Goal: Task Accomplishment & Management: Use online tool/utility

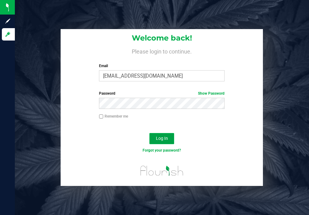
drag, startPoint x: 163, startPoint y: 137, endPoint x: 161, endPoint y: 141, distance: 5.0
click at [163, 137] on span "Log In" at bounding box center [162, 138] width 12 height 5
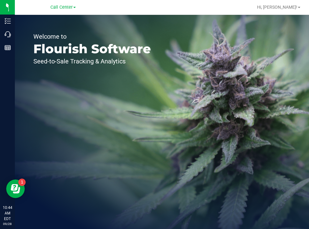
drag, startPoint x: 177, startPoint y: 73, endPoint x: 168, endPoint y: 8, distance: 65.9
click at [173, 55] on div "Welcome to Flourish Software Seed-to-Sale Tracking & Analytics" at bounding box center [162, 122] width 294 height 214
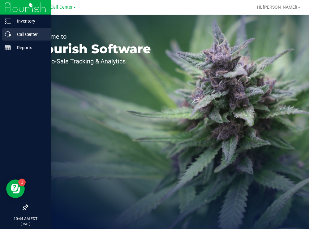
click at [18, 33] on p "Call Center" at bounding box center [29, 34] width 37 height 7
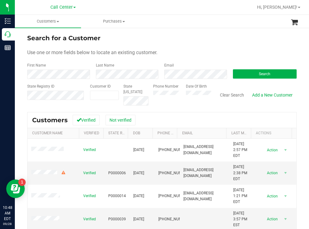
drag, startPoint x: 233, startPoint y: 42, endPoint x: 184, endPoint y: 38, distance: 48.8
click at [230, 42] on div "Search for a Customer" at bounding box center [162, 37] width 270 height 9
paste input "1460138"
type input "1460138"
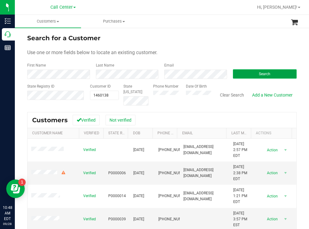
click at [242, 73] on button "Search" at bounding box center [265, 73] width 64 height 9
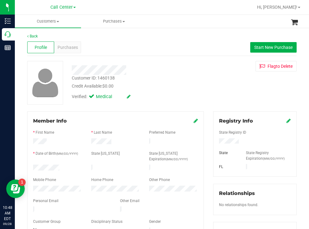
drag, startPoint x: 61, startPoint y: 168, endPoint x: 31, endPoint y: 168, distance: 30.7
click at [31, 168] on div at bounding box center [57, 168] width 58 height 7
drag, startPoint x: 239, startPoint y: 139, endPoint x: 208, endPoint y: 144, distance: 31.3
click at [209, 144] on div "Registry Info State Registry ID State State Registry Expiration (MM/DD/YYYY) [G…" at bounding box center [255, 227] width 93 height 232
click at [187, 94] on div "Verified: Medical" at bounding box center [137, 96] width 140 height 14
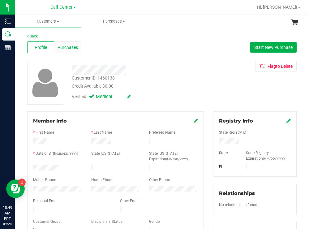
click at [73, 47] on span "Purchases" at bounding box center [68, 47] width 20 height 7
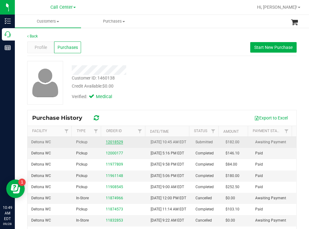
click at [114, 144] on link "12018529" at bounding box center [114, 142] width 17 height 4
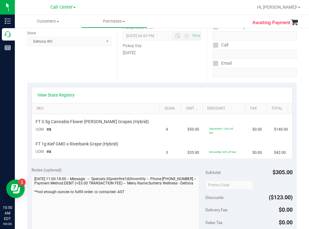
scroll to position [93, 0]
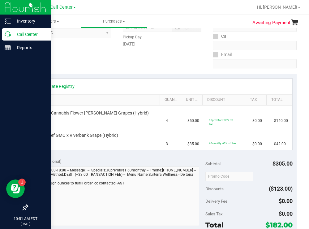
click at [27, 32] on p "Call Center" at bounding box center [29, 34] width 37 height 7
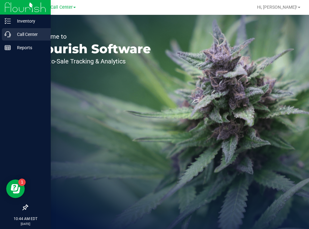
click at [16, 31] on p "Call Center" at bounding box center [29, 34] width 37 height 7
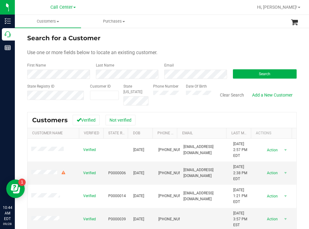
click at [177, 31] on div "Search for a Customer Use one or more fields below to locate an existing custom…" at bounding box center [162, 166] width 294 height 278
click at [245, 72] on button "Search" at bounding box center [265, 73] width 64 height 9
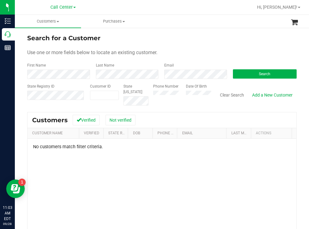
click at [178, 93] on div "Phone Number Date Of Birth" at bounding box center [180, 95] width 63 height 22
click at [248, 71] on button "Search" at bounding box center [265, 73] width 64 height 9
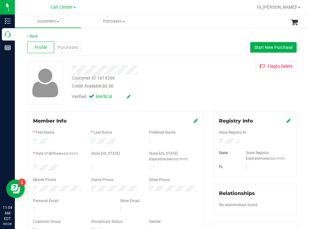
drag, startPoint x: 64, startPoint y: 164, endPoint x: 27, endPoint y: 166, distance: 37.2
click at [27, 166] on div "Member Info * First Name * Last Name Preferred Name * Date of Birth (MM/DD/YYYY…" at bounding box center [115, 175] width 177 height 129
drag, startPoint x: 252, startPoint y: 143, endPoint x: 215, endPoint y: 142, distance: 36.5
click at [215, 142] on div at bounding box center [255, 141] width 81 height 7
click at [262, 42] on button "Start New Purchase" at bounding box center [273, 47] width 46 height 11
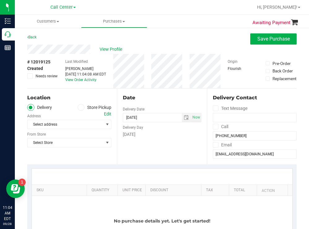
click at [175, 39] on div "Back Save Purchase" at bounding box center [162, 38] width 270 height 11
click at [79, 107] on icon at bounding box center [81, 107] width 4 height 0
click at [0, 0] on input "Store Pickup" at bounding box center [0, 0] width 0 height 0
click at [64, 125] on span "Select Store" at bounding box center [66, 124] width 76 height 9
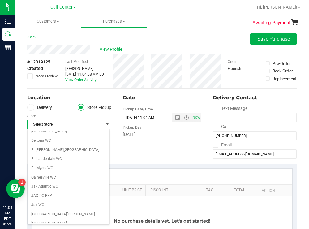
scroll to position [155, 0]
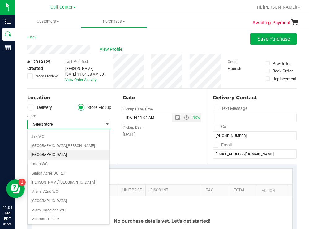
click at [41, 156] on li "[GEOGRAPHIC_DATA]" at bounding box center [69, 154] width 82 height 9
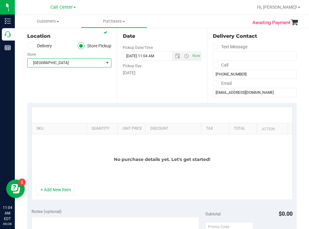
scroll to position [62, 0]
drag, startPoint x: 81, startPoint y: 127, endPoint x: 171, endPoint y: 122, distance: 89.6
click at [171, 122] on div "SKU Quantity Unit Price Discount Tax Total Action No purchase details yet. Let'…" at bounding box center [162, 146] width 261 height 78
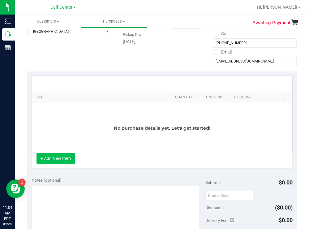
click at [59, 163] on button "+ Add New Item" at bounding box center [56, 158] width 38 height 11
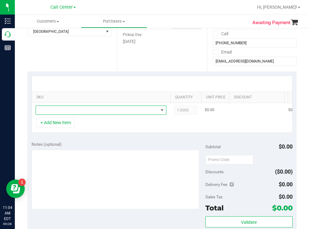
click at [94, 109] on span "NO DATA FOUND" at bounding box center [97, 110] width 123 height 9
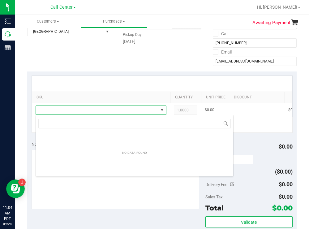
scroll to position [9, 131]
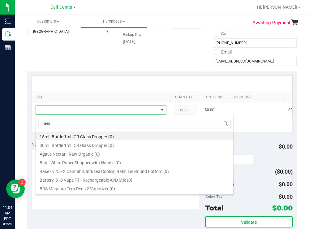
type input "geor"
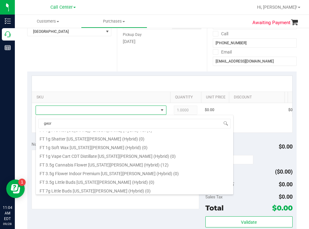
scroll to position [62, 0]
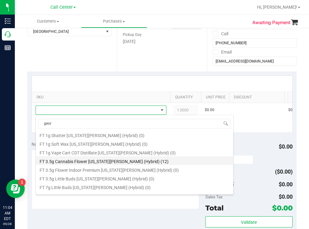
click at [126, 162] on li "FT 3.5g Cannabis Flower [US_STATE][PERSON_NAME] (Hybrid) (12)" at bounding box center [135, 160] width 198 height 9
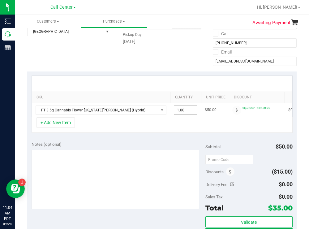
click at [191, 108] on span "1.00 1" at bounding box center [186, 110] width 24 height 9
type input "2"
type input "2.00"
click at [174, 132] on div "+ Add New Item" at bounding box center [162, 124] width 261 height 15
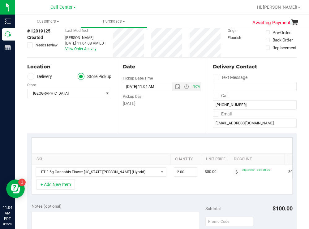
scroll to position [93, 0]
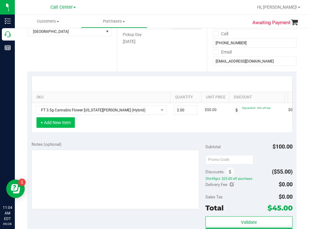
click at [64, 125] on button "+ Add New Item" at bounding box center [56, 122] width 38 height 11
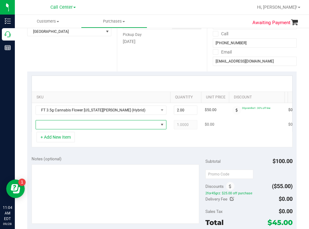
click at [76, 125] on span "NO DATA FOUND" at bounding box center [97, 124] width 123 height 9
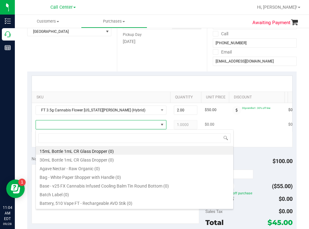
scroll to position [9, 131]
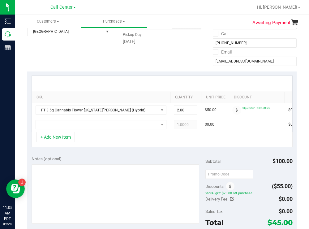
click at [117, 66] on div "Date Pickup Date/Time [DATE] Now [DATE] 11:04 AM Now Pickup Day [DATE]" at bounding box center [162, 34] width 90 height 76
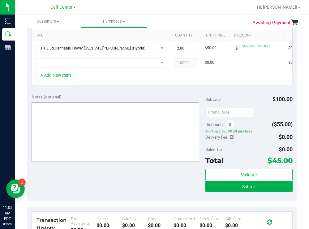
scroll to position [124, 0]
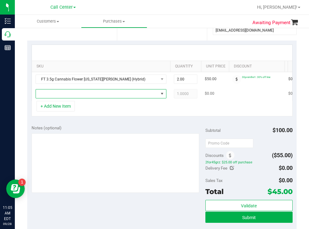
click at [105, 97] on span "NO DATA FOUND" at bounding box center [97, 93] width 123 height 9
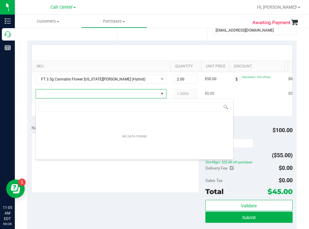
scroll to position [9, 131]
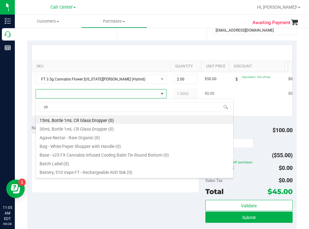
type input "c"
type input "milk"
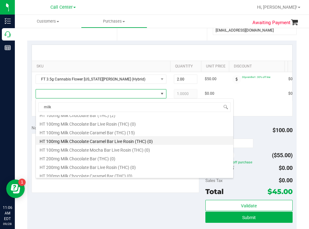
scroll to position [0, 0]
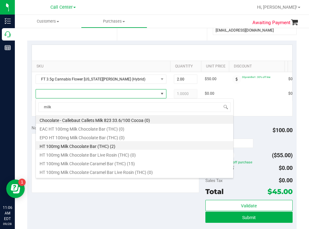
click at [99, 143] on li "HT 100mg Milk Chocolate Bar (THC) (2)" at bounding box center [135, 145] width 198 height 9
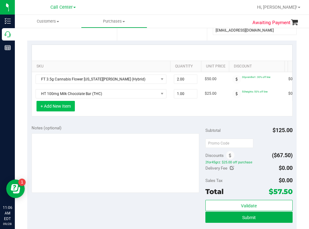
click at [66, 111] on button "+ Add New Item" at bounding box center [56, 106] width 38 height 11
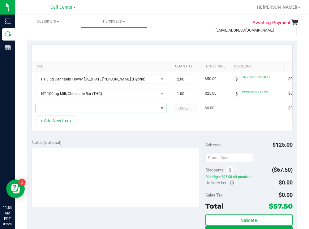
click at [65, 111] on span "NO DATA FOUND" at bounding box center [97, 108] width 123 height 9
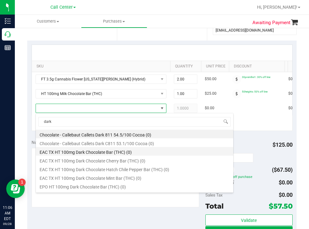
scroll to position [31, 0]
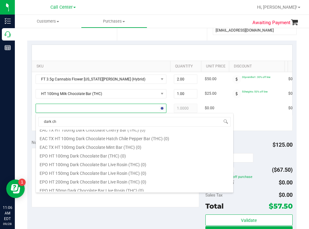
type input "dark cho"
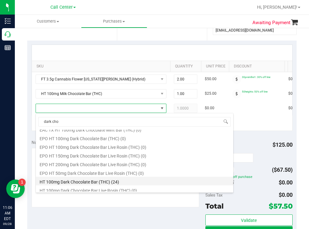
click at [108, 182] on li "HT 100mg Dark Chocolate Bar (THC) (24)" at bounding box center [135, 181] width 198 height 9
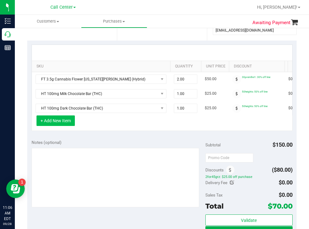
click at [64, 126] on button "+ Add New Item" at bounding box center [56, 120] width 38 height 11
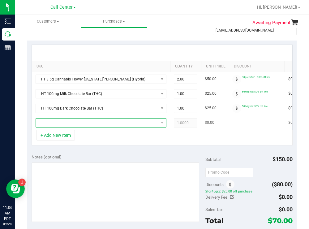
click at [71, 123] on span "NO DATA FOUND" at bounding box center [97, 123] width 123 height 9
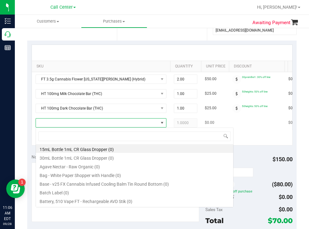
scroll to position [9, 131]
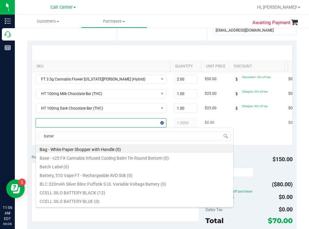
type input "battery"
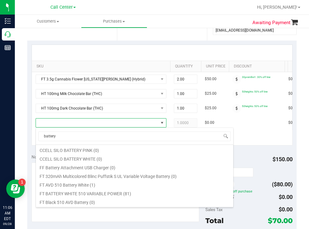
scroll to position [62, 0]
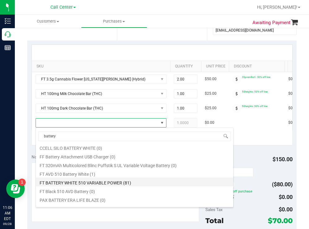
click at [121, 181] on li "FT BATTERY WHITE 510 VARIABLE POWER (81)" at bounding box center [135, 182] width 198 height 9
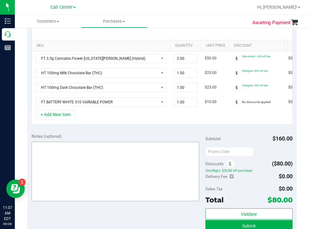
scroll to position [155, 0]
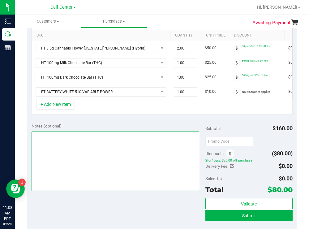
click at [97, 146] on textarea at bounding box center [116, 161] width 168 height 59
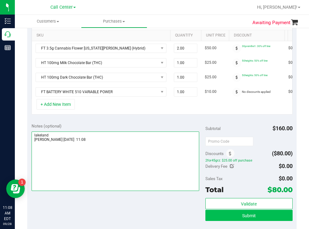
type textarea "lakeland [PERSON_NAME] [DATE] 11:08"
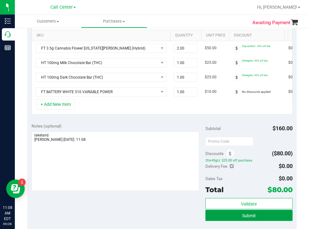
click at [237, 221] on button "Submit" at bounding box center [249, 215] width 87 height 11
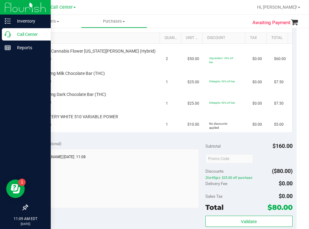
click at [22, 36] on p "Call Center" at bounding box center [29, 34] width 37 height 7
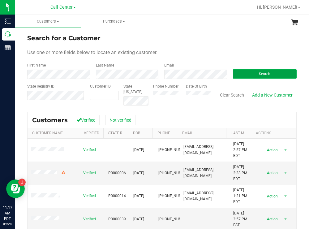
drag, startPoint x: 241, startPoint y: 76, endPoint x: 151, endPoint y: 16, distance: 108.3
click at [238, 74] on button "Search" at bounding box center [265, 73] width 64 height 9
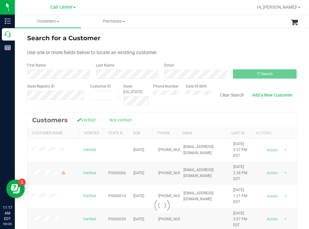
drag, startPoint x: 234, startPoint y: 26, endPoint x: 209, endPoint y: 22, distance: 25.4
click at [231, 26] on ul "Customers All customers Add a new customer All physicians Purchases All purchas…" at bounding box center [169, 21] width 309 height 13
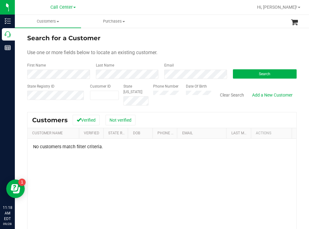
click at [181, 94] on div "Phone Number Date Of Birth" at bounding box center [180, 95] width 63 height 22
drag, startPoint x: 236, startPoint y: 75, endPoint x: 228, endPoint y: 69, distance: 9.3
click at [235, 74] on button "Search" at bounding box center [265, 73] width 64 height 9
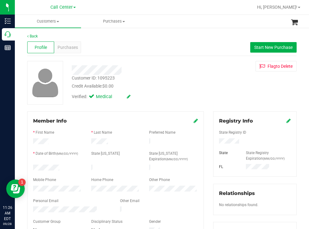
click at [33, 165] on div at bounding box center [57, 168] width 58 height 7
drag, startPoint x: 244, startPoint y: 140, endPoint x: 215, endPoint y: 141, distance: 28.8
click at [215, 141] on div at bounding box center [255, 141] width 81 height 7
click at [147, 70] on div at bounding box center [137, 70] width 140 height 10
click at [258, 47] on span "Start New Purchase" at bounding box center [274, 47] width 38 height 5
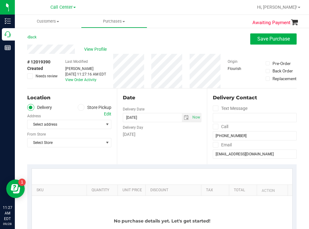
click at [86, 105] on label "Store Pickup" at bounding box center [95, 107] width 34 height 7
click at [0, 0] on input "Store Pickup" at bounding box center [0, 0] width 0 height 0
click at [65, 123] on span "Select Store" at bounding box center [66, 124] width 76 height 9
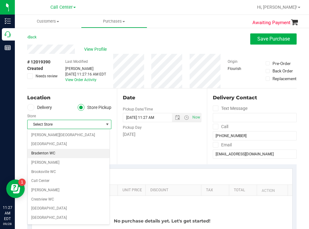
scroll to position [186, 0]
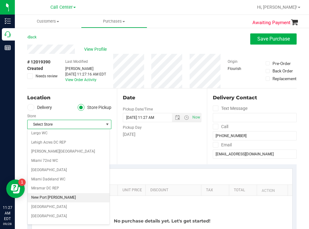
click at [45, 197] on li "New Port [PERSON_NAME]" at bounding box center [69, 197] width 82 height 9
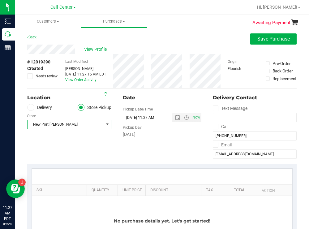
scroll to position [124, 0]
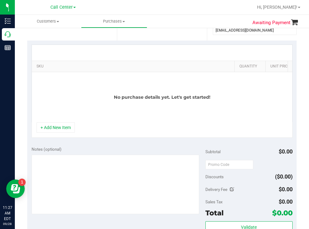
drag, startPoint x: 82, startPoint y: 64, endPoint x: 235, endPoint y: 52, distance: 154.0
click at [235, 52] on div "SKU Quantity Unit Price Discount Tax Total Action No purchase details yet. Let'…" at bounding box center [162, 84] width 261 height 78
click at [54, 133] on button "+ Add New Item" at bounding box center [56, 127] width 38 height 11
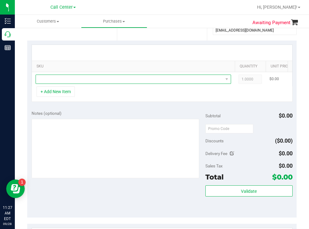
click at [69, 79] on span "NO DATA FOUND" at bounding box center [129, 79] width 187 height 9
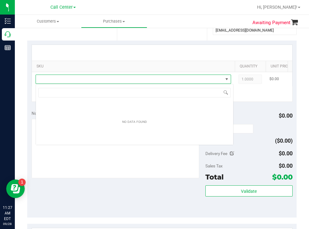
scroll to position [9, 196]
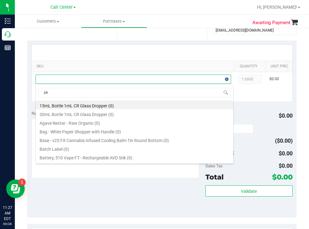
type input "pk t"
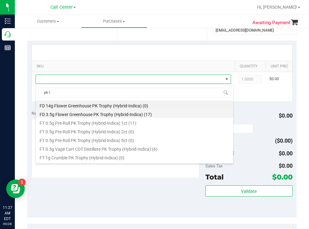
click at [149, 113] on li "FD 3.5g Flower Greenhouse PK Trophy (Hybrid-Indica) (17)" at bounding box center [135, 113] width 198 height 9
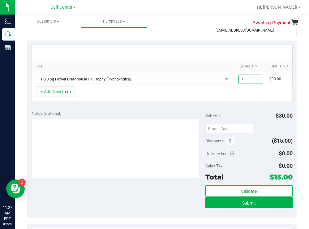
click at [252, 76] on span "1.00 1" at bounding box center [251, 79] width 24 height 9
type input "44"
type input "44.00"
click at [153, 116] on div "Notes (optional)" at bounding box center [119, 113] width 174 height 6
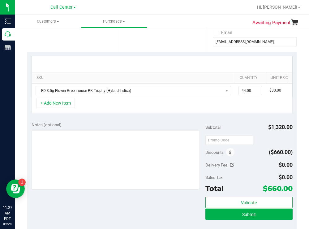
scroll to position [124, 0]
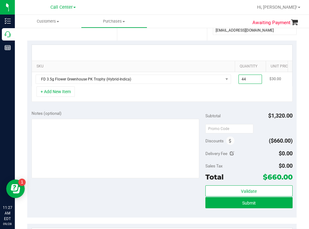
click at [249, 78] on span "44.00 44" at bounding box center [251, 79] width 24 height 9
type input "4"
type input "4.00"
click at [229, 112] on div "Notes (optional) Subtotal $1,320.00 Discounts ($660.00) Delivery Fee $0.00 Sale…" at bounding box center [162, 161] width 270 height 111
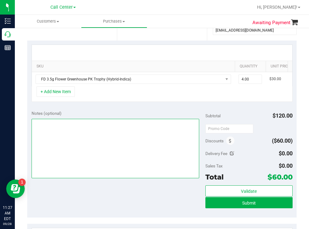
click at [134, 154] on textarea at bounding box center [116, 148] width 168 height 59
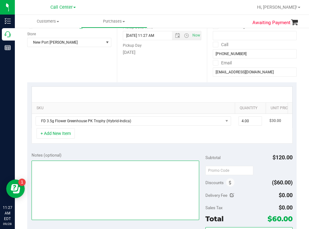
scroll to position [93, 0]
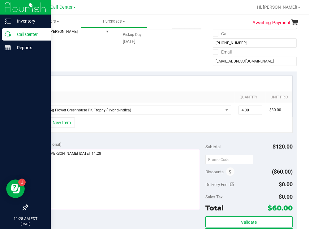
type textarea "new port [PERSON_NAME] [DATE] 11:28"
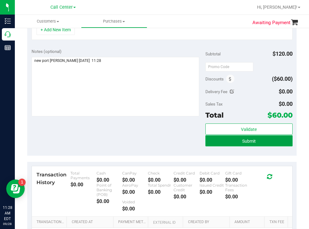
click at [211, 146] on button "Submit" at bounding box center [249, 140] width 87 height 11
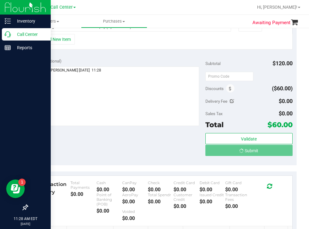
scroll to position [177, 0]
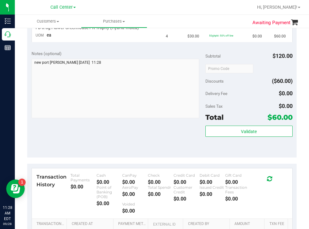
click at [173, 14] on nav "Call Center Hi, [PERSON_NAME]!" at bounding box center [162, 7] width 294 height 15
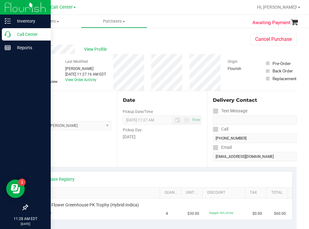
click at [25, 33] on p "Call Center" at bounding box center [29, 34] width 37 height 7
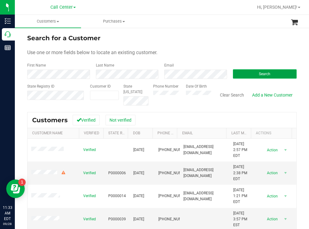
click at [238, 71] on button "Search" at bounding box center [265, 73] width 64 height 9
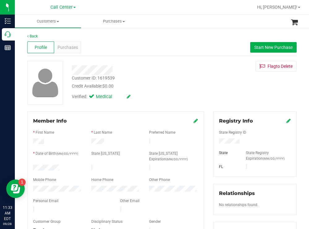
drag, startPoint x: 67, startPoint y: 168, endPoint x: 33, endPoint y: 166, distance: 34.7
click at [33, 166] on div at bounding box center [57, 168] width 58 height 7
drag, startPoint x: 244, startPoint y: 138, endPoint x: 213, endPoint y: 140, distance: 30.4
click at [215, 140] on div at bounding box center [255, 141] width 81 height 7
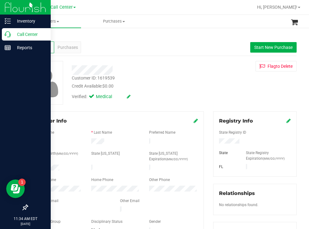
click at [25, 34] on p "Call Center" at bounding box center [29, 34] width 37 height 7
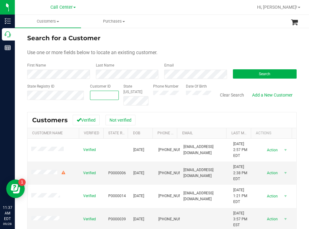
paste input "1625128"
type input "1625128"
click at [243, 75] on button "Search" at bounding box center [265, 73] width 64 height 9
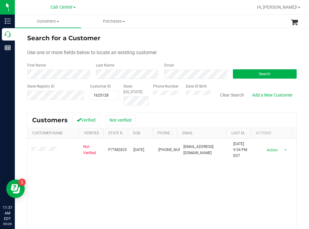
click at [165, 33] on div "Search for a Customer Use one or more fields below to locate an existing custom…" at bounding box center [162, 166] width 294 height 278
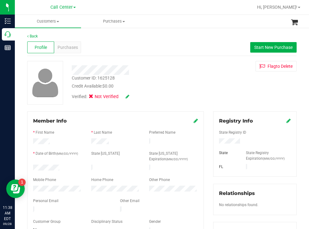
click at [62, 166] on div at bounding box center [57, 168] width 58 height 7
click at [181, 83] on div "Credit Available: $0.00" at bounding box center [137, 86] width 130 height 7
drag, startPoint x: 63, startPoint y: 166, endPoint x: 31, endPoint y: 168, distance: 32.9
click at [31, 168] on div at bounding box center [57, 168] width 58 height 7
drag, startPoint x: 239, startPoint y: 140, endPoint x: 210, endPoint y: 142, distance: 29.5
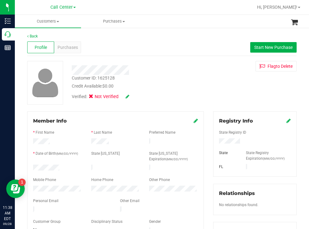
click at [210, 142] on div "Registry Info State Registry ID State State Registry Expiration (MM/DD/YYYY) [G…" at bounding box center [255, 226] width 93 height 231
click at [205, 89] on div "Customer ID: 1625128 Credit Available: $0.00 Verified: Not Verified Flag to [GE…" at bounding box center [162, 83] width 279 height 44
drag, startPoint x: 195, startPoint y: 79, endPoint x: 188, endPoint y: 77, distance: 7.7
click at [195, 79] on div "Customer ID: 1625128 Credit Available: $0.00" at bounding box center [137, 82] width 140 height 15
click at [101, 68] on div at bounding box center [137, 70] width 140 height 10
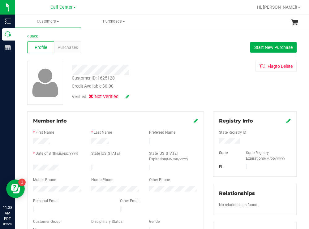
drag, startPoint x: 196, startPoint y: 78, endPoint x: 102, endPoint y: 49, distance: 98.8
click at [195, 78] on div "Customer ID: 1625128 Credit Available: $0.00" at bounding box center [137, 82] width 140 height 15
click at [71, 68] on div at bounding box center [137, 70] width 140 height 10
click at [155, 70] on div at bounding box center [137, 70] width 140 height 10
drag, startPoint x: 65, startPoint y: 168, endPoint x: 30, endPoint y: 168, distance: 35.3
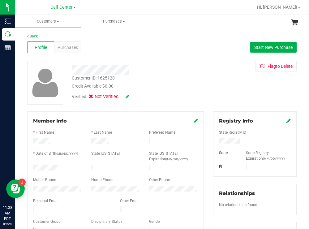
click at [28, 167] on div "Member Info * First Name * Last Name Preferred Name * Date of Birth (MM/DD/YYYY…" at bounding box center [115, 175] width 177 height 129
click at [174, 88] on div "Credit Available: $0.00" at bounding box center [137, 86] width 130 height 7
click at [29, 186] on div at bounding box center [57, 189] width 58 height 7
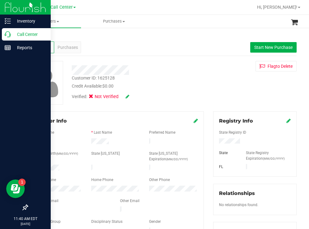
click at [21, 31] on p "Call Center" at bounding box center [29, 34] width 37 height 7
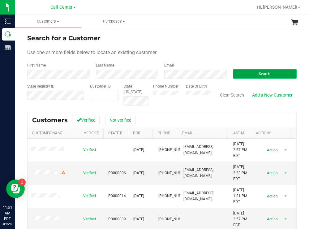
click at [237, 74] on button "Search" at bounding box center [265, 73] width 64 height 9
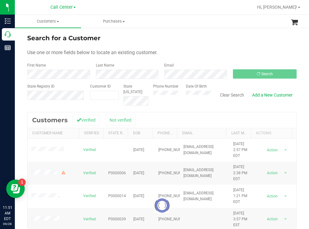
click at [206, 34] on div "Search for a Customer" at bounding box center [162, 37] width 270 height 9
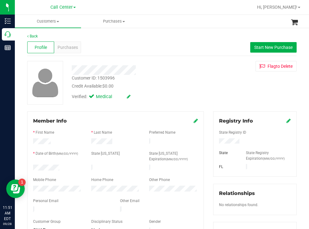
drag, startPoint x: 63, startPoint y: 163, endPoint x: 62, endPoint y: 166, distance: 3.1
click at [62, 166] on form "Member Info * First Name * Last Name Preferred Name * Date of Birth (MM/DD/YYYY…" at bounding box center [115, 176] width 165 height 118
copy form
drag, startPoint x: 250, startPoint y: 140, endPoint x: 211, endPoint y: 140, distance: 38.4
click at [215, 140] on div at bounding box center [255, 141] width 81 height 7
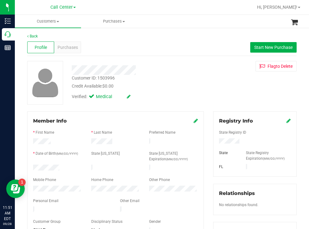
click at [190, 88] on div "Credit Available: $0.00" at bounding box center [137, 86] width 130 height 7
drag, startPoint x: 194, startPoint y: 76, endPoint x: 143, endPoint y: 46, distance: 59.1
click at [185, 72] on div "Customer ID: 1503996 Credit Available: $0.00 Verified: Medical" at bounding box center [137, 82] width 140 height 42
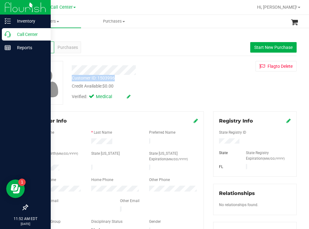
click at [25, 35] on p "Call Center" at bounding box center [29, 34] width 37 height 7
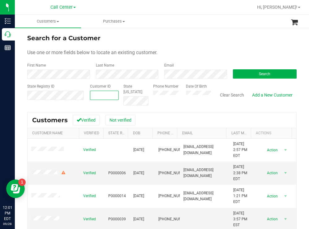
paste input "1625140"
type input "1625140"
click at [237, 74] on button "Search" at bounding box center [265, 73] width 64 height 9
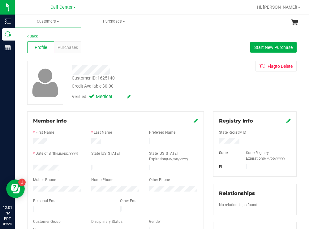
click at [220, 81] on div "Customer ID: 1625140 Credit Available: $0.00 Verified: Medical Flag to [GEOGRAP…" at bounding box center [162, 83] width 279 height 44
drag, startPoint x: 240, startPoint y: 143, endPoint x: 213, endPoint y: 140, distance: 26.8
click at [215, 140] on div at bounding box center [255, 141] width 81 height 7
click at [164, 82] on div "Customer ID: 1625140 Credit Available: $0.00" at bounding box center [137, 82] width 140 height 15
drag, startPoint x: 62, startPoint y: 165, endPoint x: 30, endPoint y: 165, distance: 31.3
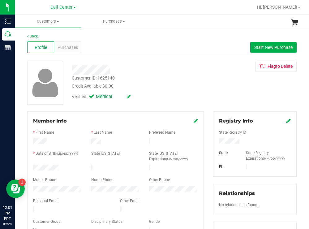
click at [30, 165] on div at bounding box center [57, 168] width 58 height 7
drag, startPoint x: 159, startPoint y: 92, endPoint x: 133, endPoint y: 93, distance: 25.1
click at [156, 94] on div "Verified: Medical" at bounding box center [137, 96] width 140 height 14
click at [41, 189] on form "Member Info * First Name * Last Name Preferred Name * Date of Birth (MM/DD/YYYY…" at bounding box center [115, 176] width 165 height 118
drag, startPoint x: 72, startPoint y: 190, endPoint x: 33, endPoint y: 188, distance: 39.1
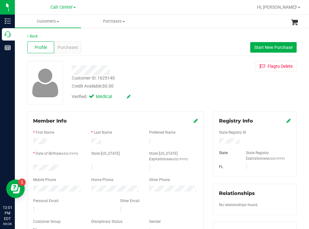
click at [33, 188] on div at bounding box center [57, 189] width 58 height 7
click at [68, 48] on span "Purchases" at bounding box center [68, 47] width 20 height 7
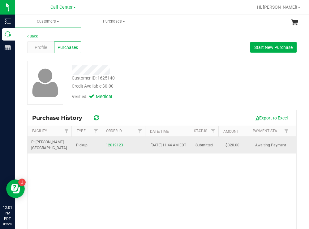
click at [118, 145] on link "12019123" at bounding box center [114, 145] width 17 height 4
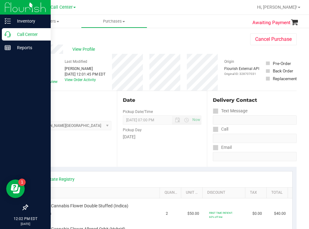
click at [28, 33] on p "Call Center" at bounding box center [29, 34] width 37 height 7
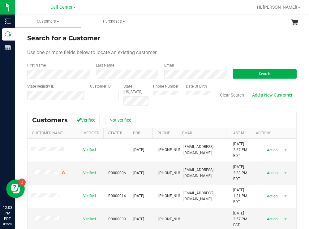
click at [211, 44] on form "Search for a Customer Use one or more fields below to locate an existing custom…" at bounding box center [162, 69] width 270 height 72
paste input "775512"
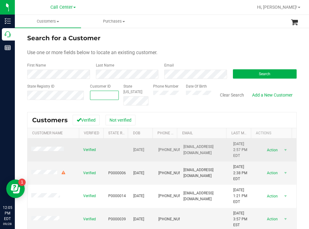
type input "775512"
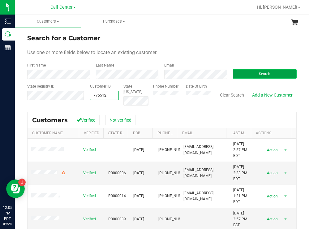
type input "775512"
click at [245, 73] on button "Search" at bounding box center [265, 73] width 64 height 9
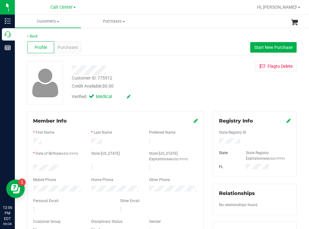
click at [34, 166] on div at bounding box center [57, 168] width 58 height 7
drag, startPoint x: 251, startPoint y: 140, endPoint x: 214, endPoint y: 141, distance: 37.5
click at [215, 141] on div at bounding box center [255, 141] width 81 height 7
click at [184, 81] on div "Customer ID: 775512 Credit Available: $0.00" at bounding box center [137, 82] width 140 height 15
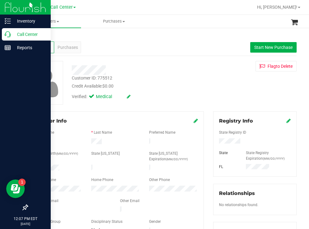
click at [23, 31] on p "Call Center" at bounding box center [29, 34] width 37 height 7
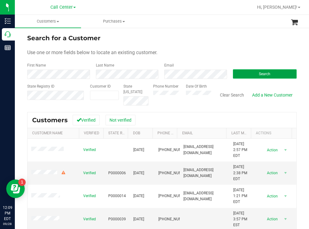
click at [245, 74] on button "Search" at bounding box center [265, 73] width 64 height 9
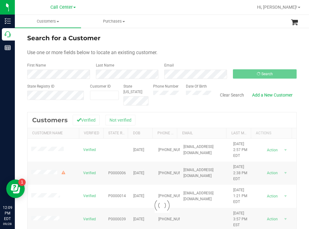
click at [187, 31] on div "Search for a Customer Use one or more fields below to locate an existing custom…" at bounding box center [162, 166] width 294 height 278
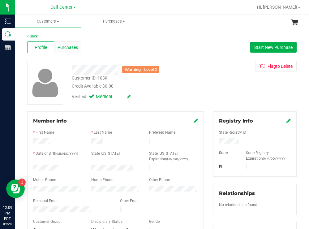
click at [65, 46] on span "Purchases" at bounding box center [68, 47] width 20 height 7
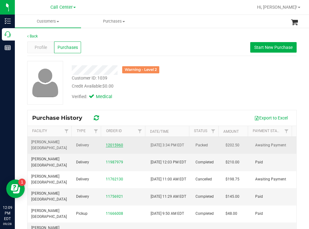
click at [112, 145] on link "12015960" at bounding box center [114, 145] width 17 height 4
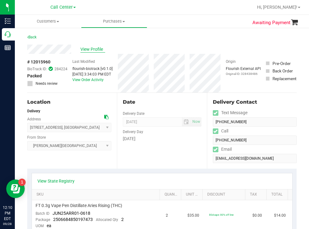
click at [97, 49] on span "View Profile" at bounding box center [93, 49] width 25 height 7
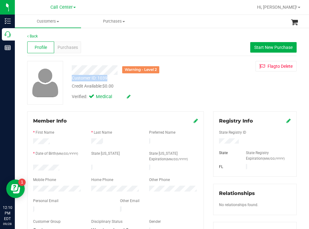
drag, startPoint x: 95, startPoint y: 79, endPoint x: 68, endPoint y: 78, distance: 27.3
click at [68, 78] on div "Customer ID: 1039 Credit Available: $0.00" at bounding box center [137, 82] width 140 height 15
copy div "Customer ID: 1039"
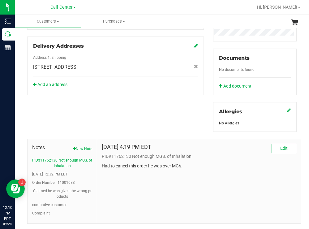
scroll to position [225, 0]
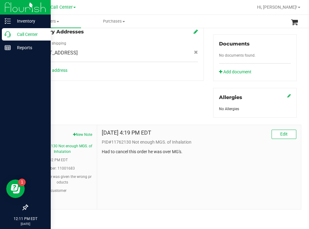
click at [23, 34] on p "Call Center" at bounding box center [29, 34] width 37 height 7
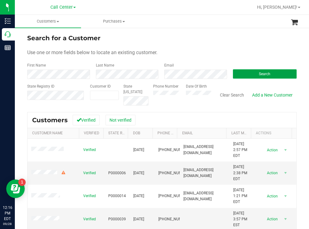
drag, startPoint x: 253, startPoint y: 75, endPoint x: 224, endPoint y: 58, distance: 34.0
click at [253, 75] on button "Search" at bounding box center [265, 73] width 64 height 9
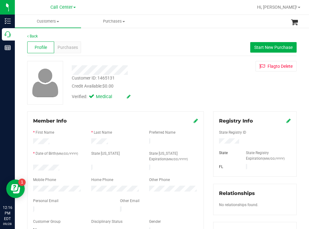
drag, startPoint x: 63, startPoint y: 166, endPoint x: 32, endPoint y: 166, distance: 30.3
click at [32, 166] on div at bounding box center [57, 168] width 58 height 7
drag, startPoint x: 238, startPoint y: 140, endPoint x: 214, endPoint y: 141, distance: 24.2
click at [215, 141] on div at bounding box center [255, 141] width 81 height 7
drag, startPoint x: 189, startPoint y: 84, endPoint x: 150, endPoint y: 56, distance: 46.8
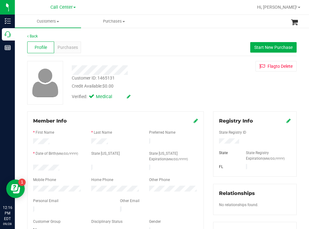
click at [179, 75] on div "Customer ID: 1465131 Credit Available: $0.00" at bounding box center [137, 82] width 140 height 15
click at [72, 45] on span "Purchases" at bounding box center [68, 47] width 20 height 7
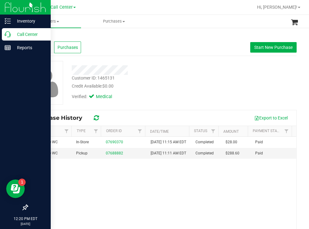
click at [26, 33] on p "Call Center" at bounding box center [29, 34] width 37 height 7
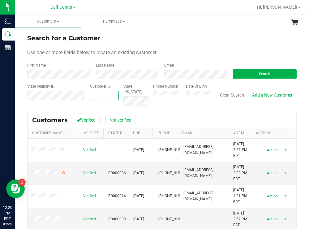
paste input "1539829"
type input "1539829"
click at [178, 95] on div "Phone Number Date Of Birth" at bounding box center [180, 95] width 63 height 22
click at [246, 72] on button "Search" at bounding box center [265, 73] width 64 height 9
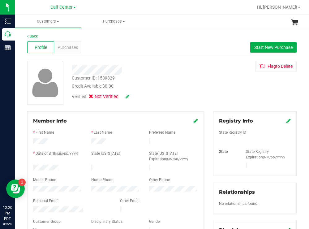
drag, startPoint x: 199, startPoint y: 78, endPoint x: 194, endPoint y: 81, distance: 6.0
click at [199, 78] on div "Customer ID: 1539829 Credit Available: $0.00" at bounding box center [137, 82] width 140 height 15
drag, startPoint x: 107, startPoint y: 140, endPoint x: 84, endPoint y: 141, distance: 22.6
click at [84, 141] on div at bounding box center [115, 141] width 174 height 7
click at [173, 89] on div "Verified: Not Verified" at bounding box center [137, 96] width 140 height 14
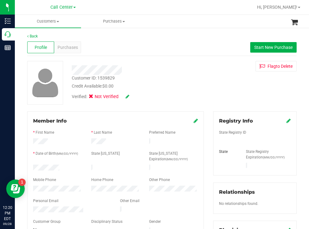
click at [34, 141] on div at bounding box center [57, 141] width 58 height 7
click at [178, 90] on div "Verified: Not Verified" at bounding box center [137, 96] width 140 height 14
drag, startPoint x: 61, startPoint y: 163, endPoint x: 27, endPoint y: 164, distance: 34.1
click at [27, 164] on div "Member Info * First Name * Last Name Preferred Name * Date of Birth (MM/DD/YYYY…" at bounding box center [116, 204] width 186 height 186
click at [182, 81] on div "Customer ID: 1539829 Credit Available: $0.00" at bounding box center [137, 82] width 140 height 15
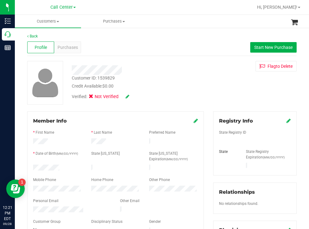
click at [169, 71] on div at bounding box center [137, 70] width 140 height 10
click at [71, 48] on span "Purchases" at bounding box center [68, 47] width 20 height 7
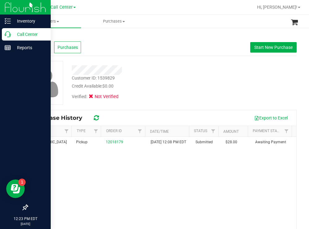
click at [27, 34] on p "Call Center" at bounding box center [29, 34] width 37 height 7
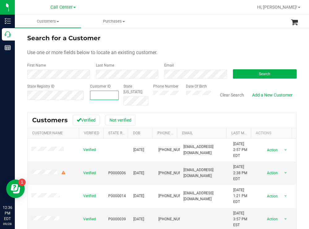
paste input "16722"
type input "16722"
click at [259, 75] on span "Search" at bounding box center [264, 74] width 11 height 4
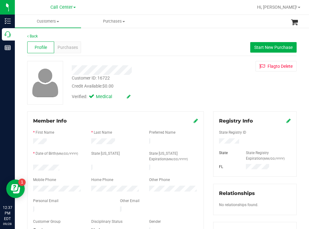
click at [34, 167] on div at bounding box center [57, 168] width 58 height 7
drag, startPoint x: 237, startPoint y: 142, endPoint x: 216, endPoint y: 141, distance: 20.8
click at [216, 141] on div at bounding box center [255, 141] width 81 height 7
click at [194, 91] on div "Verified: Medical" at bounding box center [137, 96] width 140 height 14
click at [73, 48] on span "Purchases" at bounding box center [68, 47] width 20 height 7
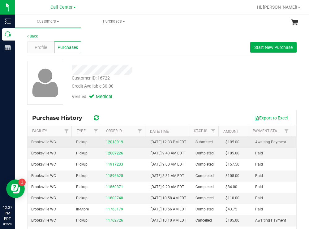
click at [114, 144] on link "12018919" at bounding box center [114, 142] width 17 height 4
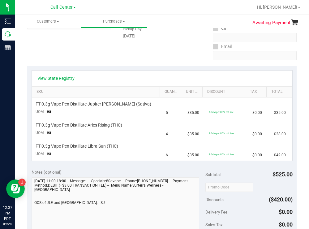
scroll to position [124, 0]
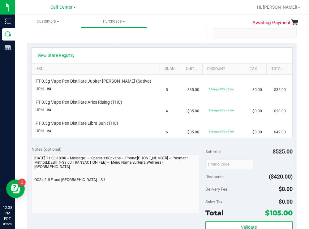
click at [165, 38] on div "Date Pickup Date/Time [DATE] Now [DATE] 06:00 PM Now Pickup Day [DATE]" at bounding box center [162, 5] width 90 height 76
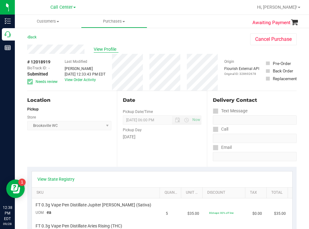
click at [109, 50] on span "View Profile" at bounding box center [106, 49] width 25 height 7
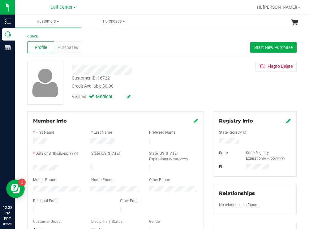
click at [31, 186] on div at bounding box center [57, 189] width 58 height 7
click at [74, 48] on span "Purchases" at bounding box center [68, 47] width 20 height 7
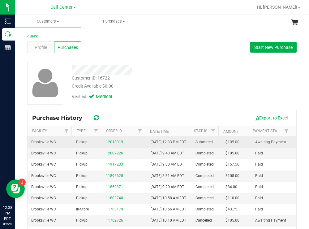
click at [113, 143] on link "12018919" at bounding box center [114, 142] width 17 height 4
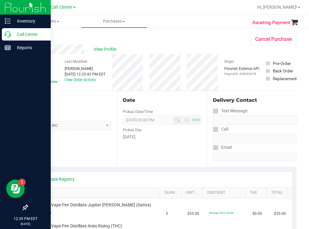
click at [22, 33] on p "Call Center" at bounding box center [29, 34] width 37 height 7
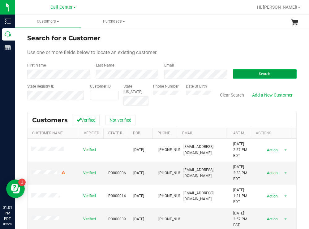
click at [250, 73] on button "Search" at bounding box center [265, 73] width 64 height 9
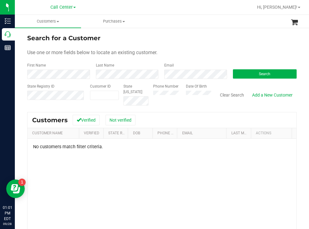
click at [176, 94] on div "Phone Number Date Of Birth" at bounding box center [180, 95] width 63 height 22
click at [245, 72] on button "Search" at bounding box center [265, 73] width 64 height 9
click at [179, 94] on div "Phone Number Date Of Birth" at bounding box center [180, 95] width 63 height 22
click at [174, 37] on div "Search for a Customer" at bounding box center [162, 37] width 270 height 9
click at [112, 39] on div "Search for a Customer" at bounding box center [162, 37] width 270 height 9
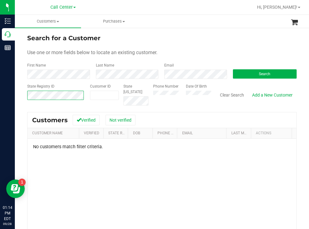
click at [27, 98] on div "Search for a Customer Use one or more fields below to locate an existing custom…" at bounding box center [162, 166] width 294 height 278
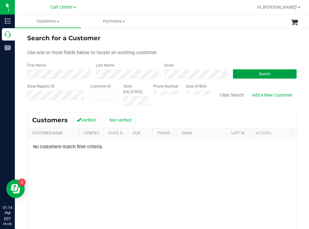
click at [249, 73] on button "Search" at bounding box center [265, 73] width 64 height 9
click at [26, 77] on div "Search for a Customer Use one or more fields below to locate an existing custom…" at bounding box center [162, 166] width 294 height 278
click at [241, 75] on button "Search" at bounding box center [265, 73] width 64 height 9
click at [247, 74] on button "Search" at bounding box center [265, 73] width 64 height 9
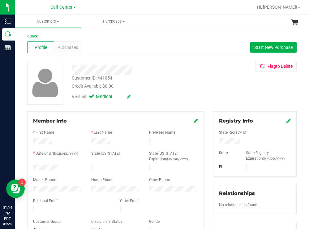
drag, startPoint x: 64, startPoint y: 165, endPoint x: 33, endPoint y: 165, distance: 31.6
click at [33, 165] on div at bounding box center [57, 168] width 58 height 7
drag, startPoint x: 246, startPoint y: 138, endPoint x: 241, endPoint y: 142, distance: 6.6
click at [241, 142] on div "State Registry ID State State Registry Expiration (MM/DD/YYYY) [GEOGRAPHIC_DATA]" at bounding box center [255, 148] width 72 height 46
drag, startPoint x: 213, startPoint y: 93, endPoint x: 164, endPoint y: 73, distance: 53.4
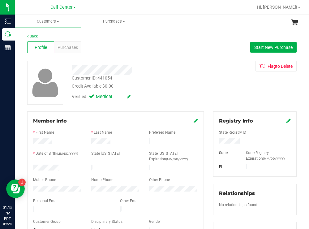
click at [212, 93] on div "Customer ID: 441054 Credit Available: $0.00 Verified: Medical Flag to [GEOGRAPH…" at bounding box center [162, 83] width 279 height 44
click at [65, 46] on span "Purchases" at bounding box center [68, 47] width 20 height 7
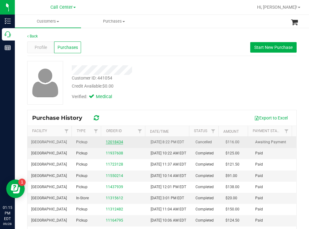
click at [111, 144] on link "12018434" at bounding box center [114, 142] width 17 height 4
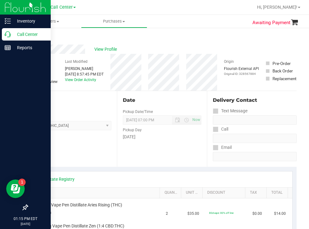
click at [34, 35] on p "Call Center" at bounding box center [29, 34] width 37 height 7
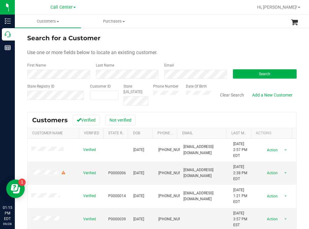
click at [227, 31] on div "Search for a Customer Use one or more fields below to locate an existing custom…" at bounding box center [162, 166] width 294 height 278
click at [240, 74] on button "Search" at bounding box center [265, 73] width 64 height 9
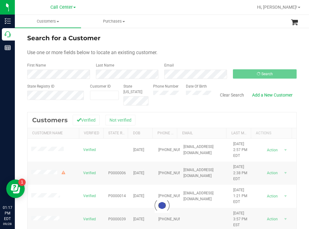
click at [204, 44] on form "Search for a Customer Use one or more fields below to locate an existing custom…" at bounding box center [162, 69] width 270 height 72
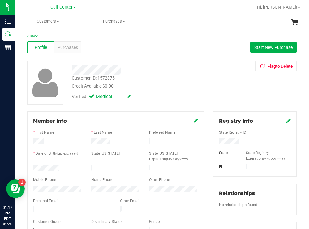
drag, startPoint x: 63, startPoint y: 165, endPoint x: 30, endPoint y: 166, distance: 32.8
click at [30, 166] on div at bounding box center [57, 168] width 58 height 7
drag, startPoint x: 242, startPoint y: 141, endPoint x: 210, endPoint y: 142, distance: 31.6
click at [210, 142] on div "Registry Info State Registry ID State State Registry Expiration (MM/DD/YYYY) [G…" at bounding box center [255, 227] width 93 height 232
click at [161, 81] on div "Customer ID: 1572875 Credit Available: $0.00" at bounding box center [137, 82] width 140 height 15
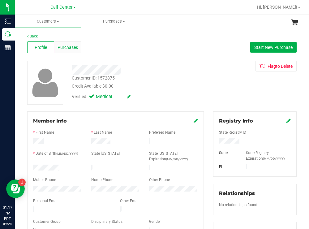
click at [66, 48] on span "Purchases" at bounding box center [68, 47] width 20 height 7
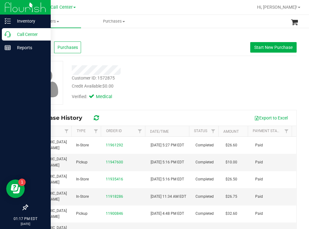
click at [29, 34] on p "Call Center" at bounding box center [29, 34] width 37 height 7
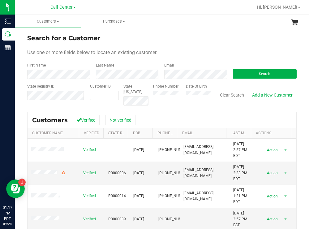
click at [215, 40] on div "Search for a Customer" at bounding box center [162, 37] width 270 height 9
paste input "42426"
type input "42426"
click at [241, 74] on button "Search" at bounding box center [265, 73] width 64 height 9
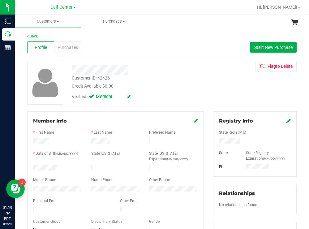
drag, startPoint x: 63, startPoint y: 167, endPoint x: 31, endPoint y: 166, distance: 31.6
click at [31, 166] on div at bounding box center [57, 168] width 58 height 7
drag, startPoint x: 237, startPoint y: 141, endPoint x: 207, endPoint y: 142, distance: 30.3
click at [209, 142] on div "Registry Info State Registry ID State State Registry Expiration (MM/DD/YYYY) [G…" at bounding box center [255, 227] width 93 height 233
click at [165, 76] on div "Customer ID: 42426 Credit Available: $0.00" at bounding box center [137, 82] width 140 height 15
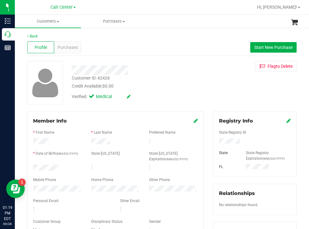
click at [33, 186] on div at bounding box center [57, 189] width 58 height 7
click at [70, 46] on span "Purchases" at bounding box center [68, 47] width 20 height 7
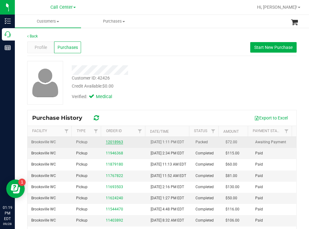
click at [118, 144] on link "12018963" at bounding box center [114, 142] width 17 height 4
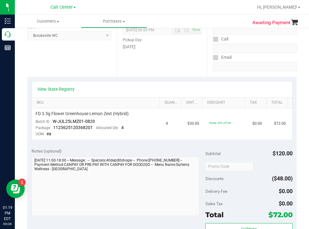
scroll to position [93, 0]
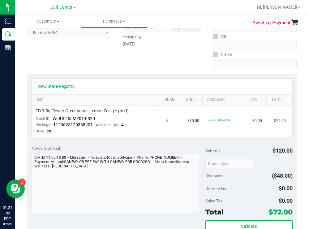
drag, startPoint x: 172, startPoint y: 54, endPoint x: 120, endPoint y: 47, distance: 52.8
click at [171, 54] on div "Date Pickup Date/Time [DATE] Now [DATE] 06:00 PM Now Pickup Day [DATE]" at bounding box center [162, 36] width 90 height 76
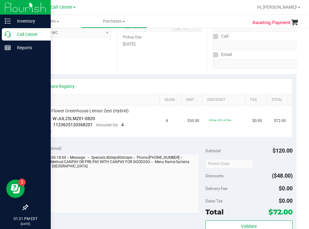
click at [26, 33] on p "Call Center" at bounding box center [29, 34] width 37 height 7
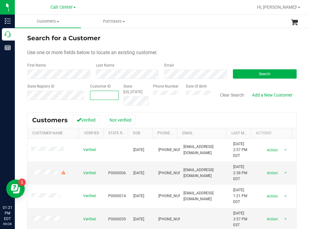
paste input "312648"
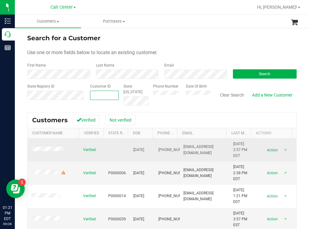
type input "312648"
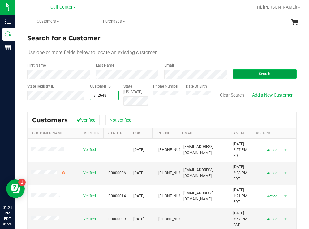
type input "312648"
click at [248, 75] on button "Search" at bounding box center [265, 73] width 64 height 9
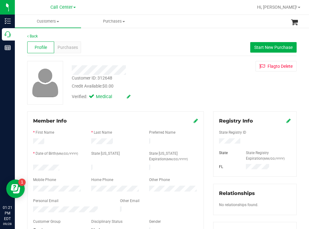
click at [31, 189] on div at bounding box center [57, 189] width 58 height 7
click at [68, 50] on span "Purchases" at bounding box center [68, 47] width 20 height 7
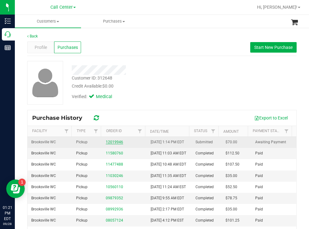
click at [118, 144] on link "12019946" at bounding box center [114, 142] width 17 height 4
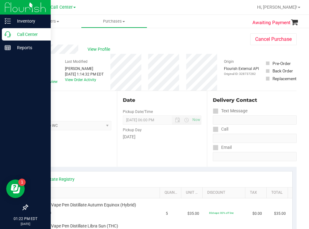
click at [31, 30] on div "Call Center" at bounding box center [26, 34] width 49 height 12
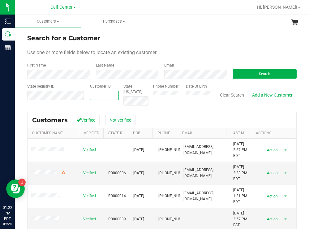
paste input "1621169"
type input "1621169"
click at [242, 73] on button "Search" at bounding box center [265, 73] width 64 height 9
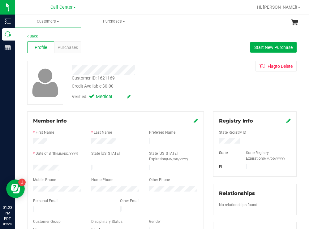
click at [32, 186] on div at bounding box center [57, 189] width 58 height 7
click at [70, 47] on span "Purchases" at bounding box center [68, 47] width 20 height 7
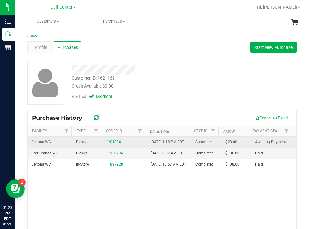
click at [110, 143] on link "12018941" at bounding box center [114, 142] width 17 height 4
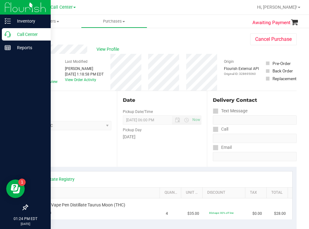
click at [31, 31] on p "Call Center" at bounding box center [29, 34] width 37 height 7
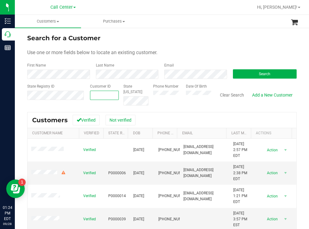
paste input "10599"
type input "10599"
click at [258, 69] on button "Search" at bounding box center [265, 73] width 64 height 9
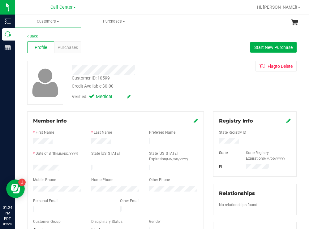
click at [32, 188] on div at bounding box center [57, 189] width 58 height 7
click at [71, 47] on span "Purchases" at bounding box center [68, 47] width 20 height 7
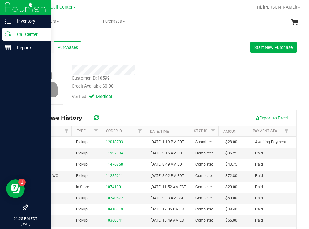
click at [26, 33] on p "Call Center" at bounding box center [29, 34] width 37 height 7
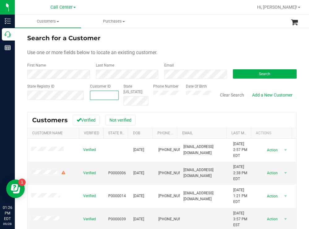
paste input "761519"
type input "761519"
click at [242, 78] on button "Search" at bounding box center [265, 73] width 64 height 9
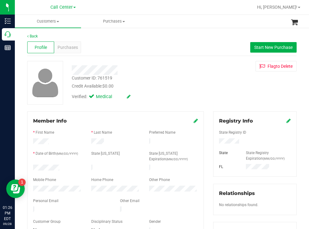
drag, startPoint x: 68, startPoint y: 170, endPoint x: 29, endPoint y: 165, distance: 39.3
click at [29, 165] on div at bounding box center [57, 168] width 58 height 7
drag, startPoint x: 245, startPoint y: 142, endPoint x: 212, endPoint y: 142, distance: 32.8
click at [215, 142] on div at bounding box center [255, 141] width 81 height 7
click at [185, 72] on div at bounding box center [137, 70] width 140 height 10
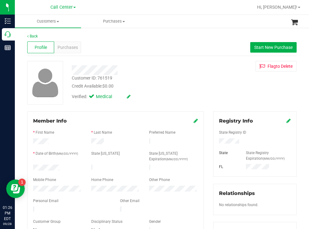
click at [33, 188] on div at bounding box center [57, 189] width 58 height 7
click at [72, 45] on span "Purchases" at bounding box center [68, 47] width 20 height 7
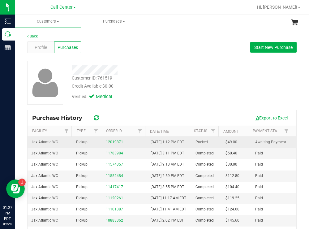
click at [115, 144] on link "12019871" at bounding box center [114, 142] width 17 height 4
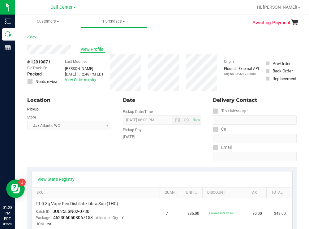
click at [100, 47] on span "View Profile" at bounding box center [93, 49] width 25 height 7
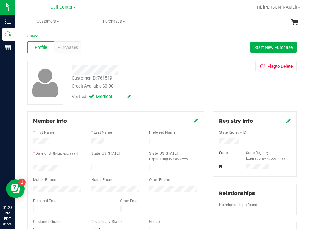
click at [31, 186] on div at bounding box center [57, 189] width 58 height 7
click at [74, 46] on span "Purchases" at bounding box center [68, 47] width 20 height 7
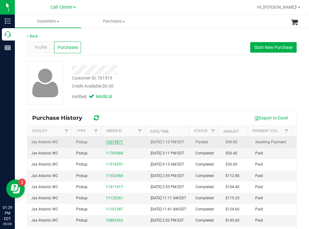
click at [114, 144] on link "12019871" at bounding box center [114, 142] width 17 height 4
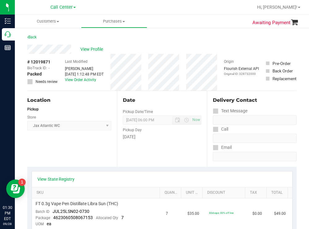
drag, startPoint x: 180, startPoint y: 37, endPoint x: 171, endPoint y: 37, distance: 8.7
click at [180, 37] on div "Back" at bounding box center [162, 38] width 270 height 11
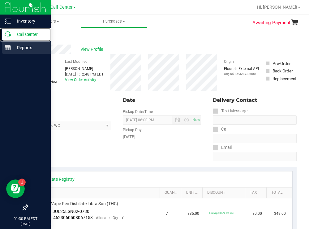
drag, startPoint x: 31, startPoint y: 33, endPoint x: 1, endPoint y: 54, distance: 36.4
click at [30, 33] on p "Call Center" at bounding box center [29, 34] width 37 height 7
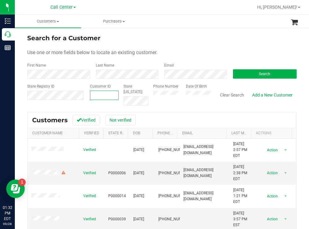
paste input "688537"
type input "688537"
click at [243, 76] on button "Search" at bounding box center [265, 73] width 64 height 9
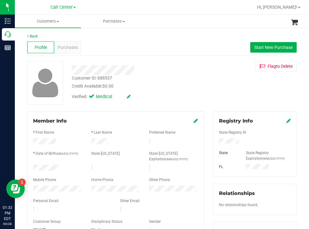
click at [202, 86] on div "Customer ID: 688537 Credit Available: $0.00" at bounding box center [137, 82] width 140 height 15
drag, startPoint x: 239, startPoint y: 141, endPoint x: 215, endPoint y: 142, distance: 23.9
click at [215, 142] on div at bounding box center [255, 141] width 81 height 7
click at [188, 90] on div "Verified: Medical" at bounding box center [137, 96] width 140 height 14
drag, startPoint x: 68, startPoint y: 165, endPoint x: 31, endPoint y: 166, distance: 37.2
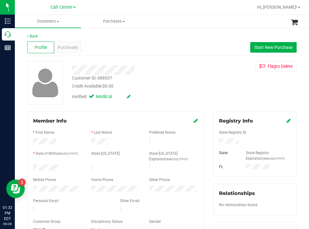
click at [31, 166] on div at bounding box center [57, 168] width 58 height 7
click at [155, 78] on div "Customer ID: 688537 Credit Available: $0.00" at bounding box center [137, 82] width 140 height 15
click at [29, 187] on div at bounding box center [57, 189] width 58 height 7
click at [67, 45] on span "Purchases" at bounding box center [68, 47] width 20 height 7
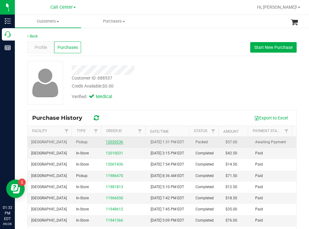
click at [106, 144] on link "12020236" at bounding box center [114, 142] width 17 height 4
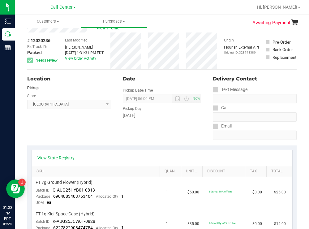
scroll to position [31, 0]
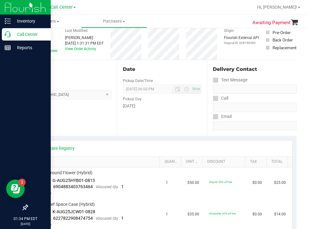
drag, startPoint x: 20, startPoint y: 35, endPoint x: 14, endPoint y: 38, distance: 6.8
click at [20, 35] on p "Call Center" at bounding box center [29, 34] width 37 height 7
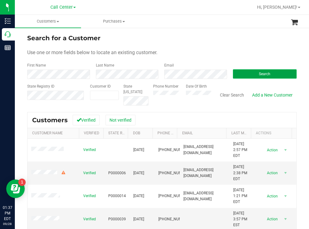
click at [244, 72] on button "Search" at bounding box center [265, 73] width 64 height 9
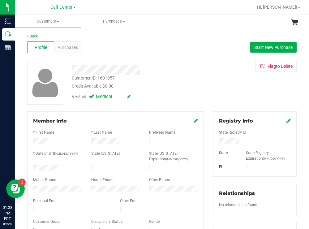
click at [33, 167] on div at bounding box center [57, 168] width 58 height 7
drag, startPoint x: 240, startPoint y: 143, endPoint x: 212, endPoint y: 145, distance: 27.3
click at [215, 145] on div at bounding box center [255, 141] width 81 height 7
click at [166, 84] on div "Credit Available: $0.00" at bounding box center [137, 86] width 130 height 7
click at [74, 47] on span "Purchases" at bounding box center [68, 47] width 20 height 7
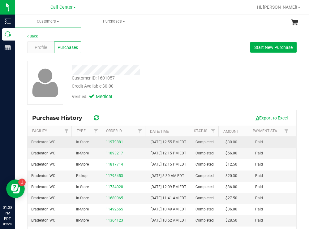
click at [115, 144] on link "11979881" at bounding box center [114, 142] width 17 height 4
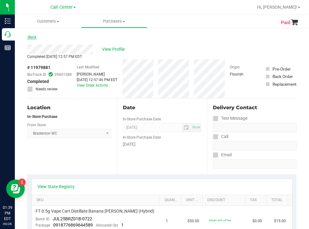
click at [31, 36] on link "Back" at bounding box center [31, 37] width 9 height 4
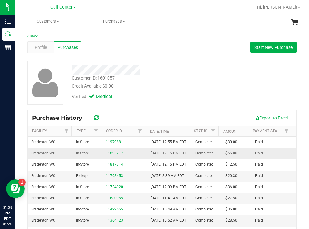
click at [114, 155] on link "11893217" at bounding box center [114, 153] width 17 height 4
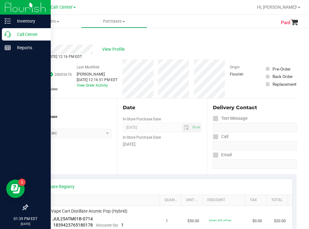
click at [25, 34] on p "Call Center" at bounding box center [29, 34] width 37 height 7
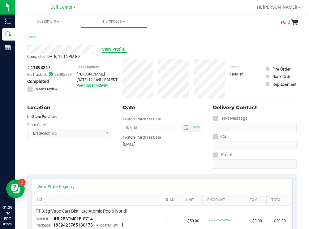
click at [118, 48] on span "View Profile" at bounding box center [114, 49] width 25 height 7
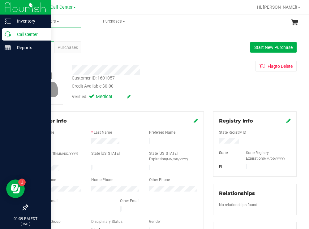
click at [28, 33] on p "Call Center" at bounding box center [29, 34] width 37 height 7
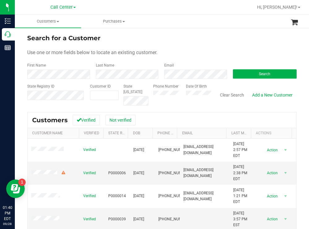
click at [188, 41] on div "Search for a Customer" at bounding box center [162, 37] width 270 height 9
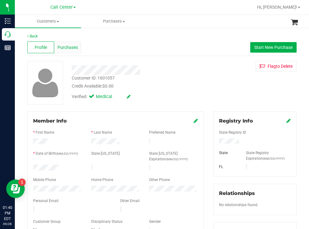
click at [63, 44] on span "Purchases" at bounding box center [68, 47] width 20 height 7
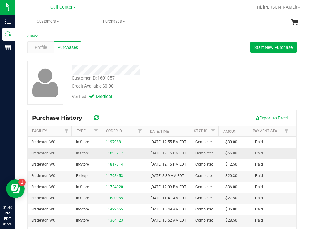
click at [115, 156] on div "11893217" at bounding box center [124, 153] width 37 height 6
click at [115, 155] on link "11893217" at bounding box center [114, 153] width 17 height 4
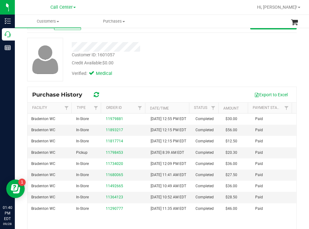
scroll to position [54, 0]
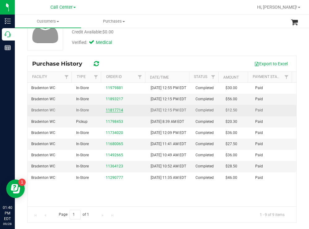
click at [109, 112] on link "11817714" at bounding box center [114, 110] width 17 height 4
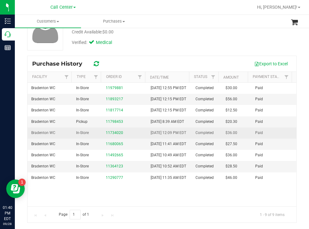
scroll to position [30, 0]
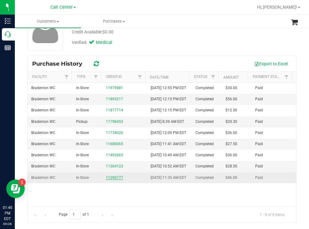
click at [116, 180] on link "11290777" at bounding box center [114, 178] width 17 height 4
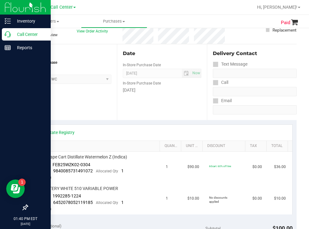
click at [21, 32] on p "Call Center" at bounding box center [29, 34] width 37 height 7
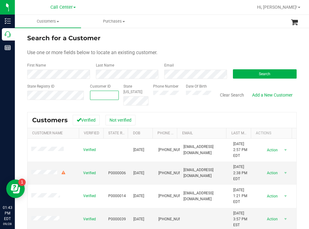
paste input "1397352"
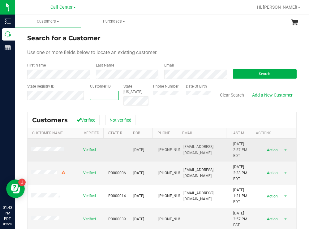
type input "1397352"
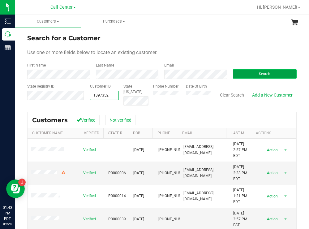
type input "1397352"
click at [239, 75] on button "Search" at bounding box center [265, 73] width 64 height 9
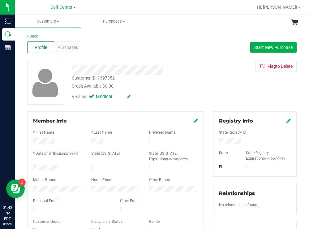
drag, startPoint x: 66, startPoint y: 167, endPoint x: 30, endPoint y: 167, distance: 36.5
click at [30, 167] on div at bounding box center [57, 168] width 58 height 7
drag, startPoint x: 253, startPoint y: 140, endPoint x: 211, endPoint y: 142, distance: 42.2
click at [213, 142] on div "Registry Info State Registry ID State State Registry Expiration (MM/DD/YYYY) [G…" at bounding box center [255, 143] width 84 height 65
click at [179, 76] on div "Customer ID: 1397352 Credit Available: $0.00" at bounding box center [137, 82] width 140 height 15
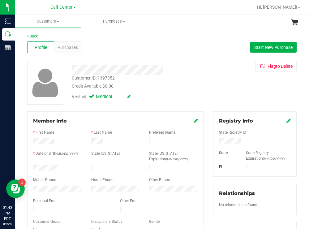
click at [32, 186] on div at bounding box center [57, 189] width 58 height 7
click at [185, 89] on div "Verified: Medical" at bounding box center [137, 96] width 140 height 14
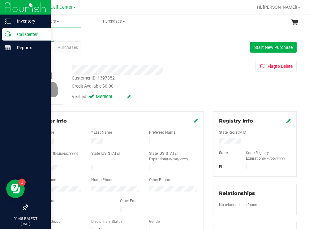
click at [26, 34] on p "Call Center" at bounding box center [29, 34] width 37 height 7
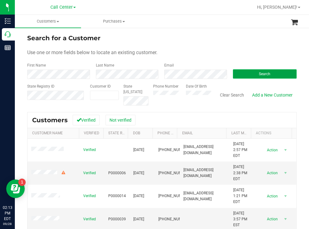
click at [241, 70] on button "Search" at bounding box center [265, 73] width 64 height 9
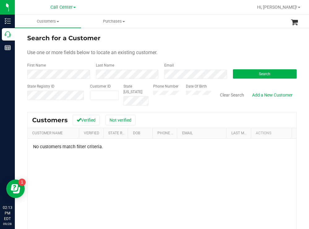
click at [185, 92] on div "Phone Number Date Of Birth" at bounding box center [180, 95] width 63 height 22
click at [205, 49] on div "Use one or more fields below to locate an existing customer." at bounding box center [162, 52] width 270 height 7
click at [246, 73] on button "Search" at bounding box center [265, 73] width 64 height 9
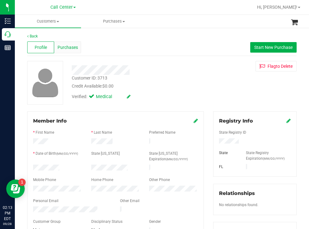
click at [67, 41] on div "Purchases" at bounding box center [67, 47] width 27 height 12
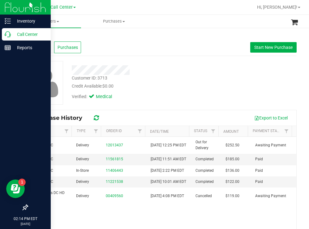
click at [50, 34] on div "Call Center" at bounding box center [26, 34] width 49 height 12
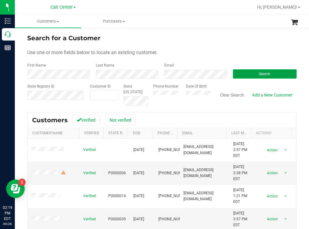
drag, startPoint x: 240, startPoint y: 75, endPoint x: 235, endPoint y: 72, distance: 5.8
click at [240, 74] on button "Search" at bounding box center [265, 73] width 64 height 9
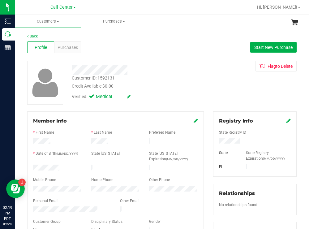
click at [33, 166] on div at bounding box center [57, 168] width 58 height 7
click at [200, 91] on div "Verified: Medical" at bounding box center [137, 96] width 140 height 14
drag, startPoint x: 241, startPoint y: 141, endPoint x: 214, endPoint y: 142, distance: 26.9
click at [215, 142] on div at bounding box center [255, 141] width 81 height 7
click at [193, 89] on div "Credit Available: $0.00" at bounding box center [137, 86] width 130 height 7
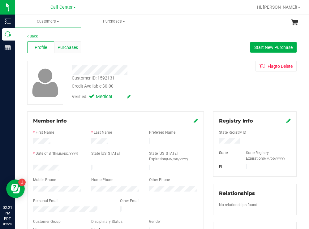
click at [68, 44] on span "Purchases" at bounding box center [68, 47] width 20 height 7
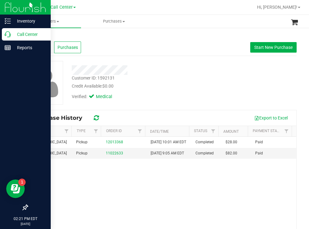
click at [22, 34] on p "Call Center" at bounding box center [29, 34] width 37 height 7
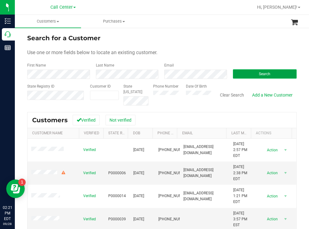
click at [250, 76] on button "Search" at bounding box center [265, 73] width 64 height 9
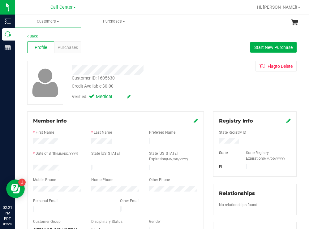
drag, startPoint x: 66, startPoint y: 164, endPoint x: 28, endPoint y: 167, distance: 37.6
click at [28, 166] on div at bounding box center [57, 168] width 58 height 7
drag, startPoint x: 239, startPoint y: 142, endPoint x: 214, endPoint y: 142, distance: 24.8
click at [215, 142] on div at bounding box center [255, 141] width 81 height 7
click at [186, 81] on div "Customer ID: 1605630 Credit Available: $0.00" at bounding box center [137, 82] width 140 height 15
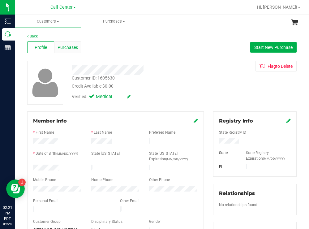
click at [65, 47] on span "Purchases" at bounding box center [68, 47] width 20 height 7
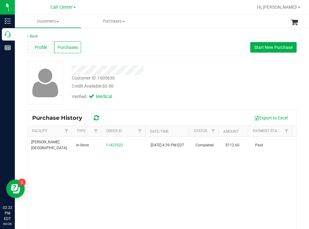
click at [39, 45] on span "Profile" at bounding box center [41, 47] width 12 height 7
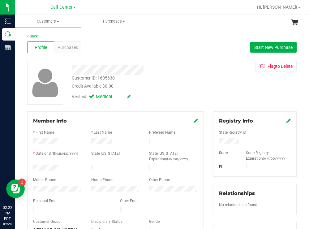
drag, startPoint x: 238, startPoint y: 141, endPoint x: 216, endPoint y: 142, distance: 22.4
click at [215, 142] on div at bounding box center [255, 141] width 81 height 7
click at [70, 47] on span "Purchases" at bounding box center [68, 47] width 20 height 7
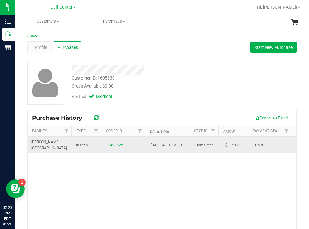
click at [111, 146] on link "11423522" at bounding box center [114, 145] width 17 height 4
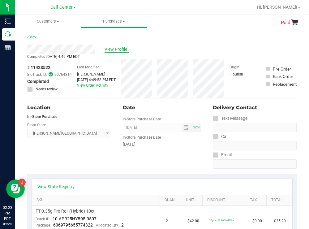
click at [121, 50] on span "View Profile" at bounding box center [117, 49] width 25 height 7
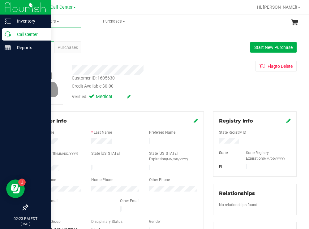
click at [21, 33] on p "Call Center" at bounding box center [29, 34] width 37 height 7
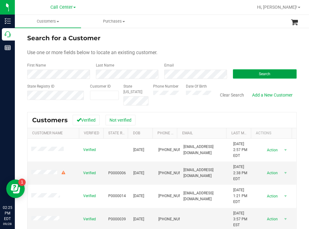
click at [243, 76] on button "Search" at bounding box center [265, 73] width 64 height 9
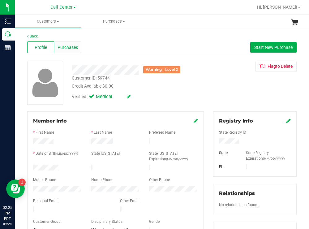
click at [69, 45] on span "Purchases" at bounding box center [68, 47] width 20 height 7
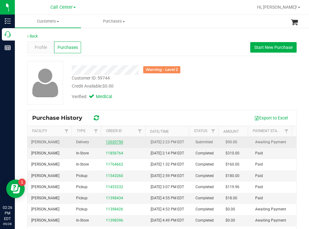
click at [111, 144] on link "12020750" at bounding box center [114, 142] width 17 height 4
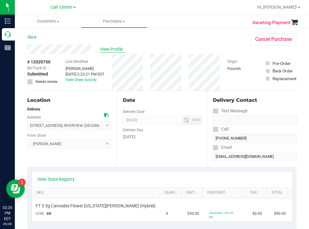
click at [112, 47] on span "View Profile" at bounding box center [112, 49] width 25 height 7
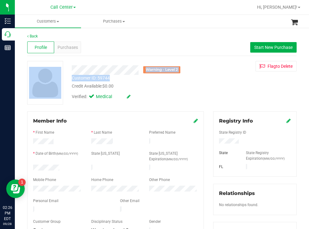
drag, startPoint x: 117, startPoint y: 77, endPoint x: 72, endPoint y: 80, distance: 45.0
click at [65, 79] on div "Warning - Level 2 Customer ID: 59744 Credit Available: $0.00 Verified: Medical …" at bounding box center [162, 83] width 279 height 44
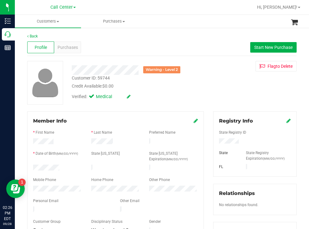
drag, startPoint x: 129, startPoint y: 79, endPoint x: 120, endPoint y: 79, distance: 9.0
click at [128, 79] on div "Customer ID: 59744 Credit Available: $0.00" at bounding box center [137, 82] width 140 height 15
drag, startPoint x: 117, startPoint y: 79, endPoint x: 68, endPoint y: 79, distance: 48.6
click at [68, 79] on div "Customer ID: 59744 Credit Available: $0.00" at bounding box center [137, 82] width 140 height 15
copy div "Customer ID: 59744"
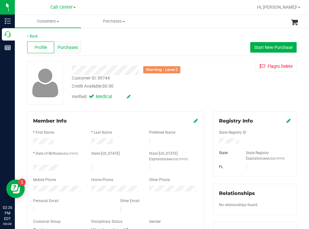
click at [66, 46] on span "Purchases" at bounding box center [68, 47] width 20 height 7
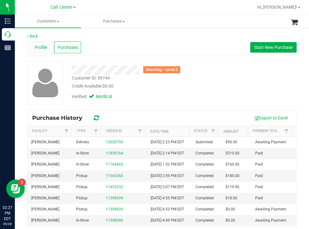
click at [42, 49] on span "Profile" at bounding box center [41, 47] width 12 height 7
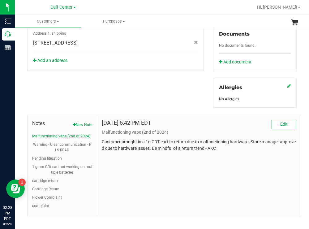
scroll to position [242, 0]
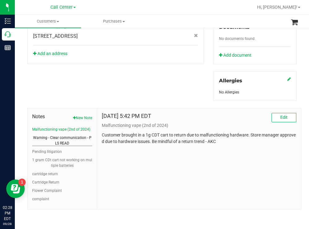
click at [76, 138] on button "Warning - Clear communication - PLS READ" at bounding box center [62, 140] width 60 height 11
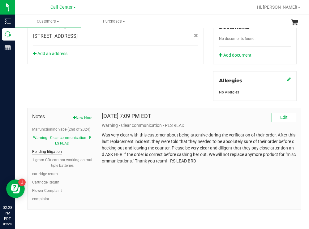
click at [59, 152] on button "Pending litigation" at bounding box center [47, 152] width 30 height 6
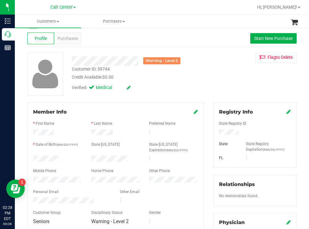
scroll to position [0, 0]
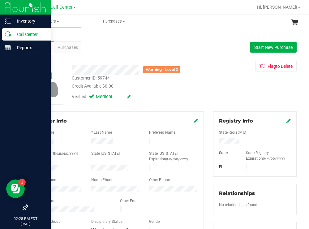
click at [26, 34] on p "Call Center" at bounding box center [29, 34] width 37 height 7
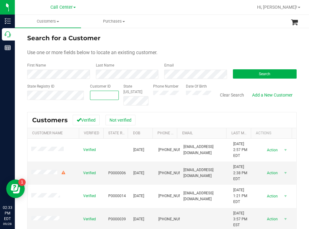
paste input "1523627"
type input "1523627"
click at [240, 76] on button "Search" at bounding box center [265, 73] width 64 height 9
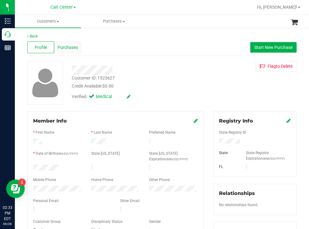
click at [74, 45] on span "Purchases" at bounding box center [68, 47] width 20 height 7
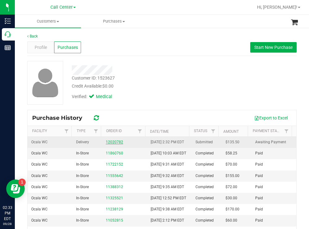
click at [116, 144] on link "12020782" at bounding box center [114, 142] width 17 height 4
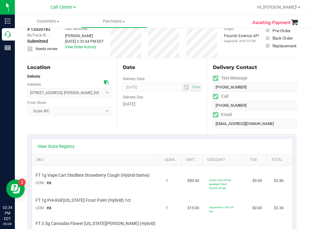
scroll to position [93, 0]
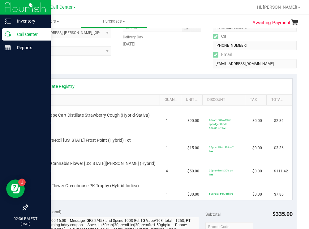
click at [26, 35] on p "Call Center" at bounding box center [29, 34] width 37 height 7
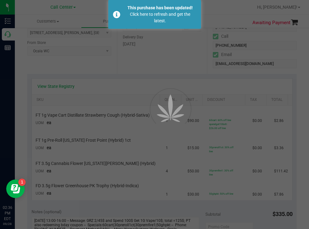
click at [174, 65] on div at bounding box center [154, 114] width 309 height 229
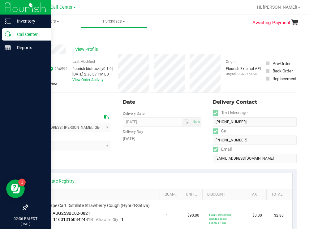
click at [33, 36] on p "Call Center" at bounding box center [29, 34] width 37 height 7
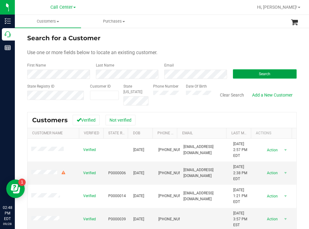
click at [259, 69] on button "Search" at bounding box center [265, 73] width 64 height 9
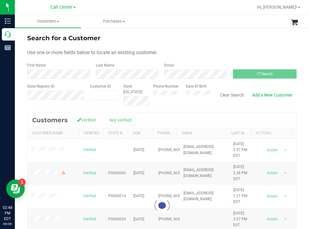
click at [194, 46] on form "Search for a Customer Use one or more fields below to locate an existing custom…" at bounding box center [162, 69] width 270 height 72
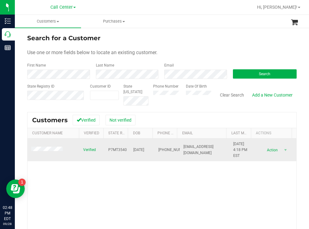
click at [54, 147] on span at bounding box center [47, 150] width 33 height 6
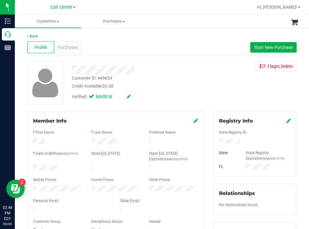
click at [34, 165] on div at bounding box center [57, 168] width 58 height 7
drag, startPoint x: 237, startPoint y: 142, endPoint x: 212, endPoint y: 142, distance: 25.4
click at [215, 142] on div at bounding box center [255, 141] width 81 height 7
click at [156, 81] on div "Customer ID: 449654 Credit Available: $0.00" at bounding box center [137, 82] width 140 height 15
click at [70, 46] on span "Purchases" at bounding box center [68, 47] width 20 height 7
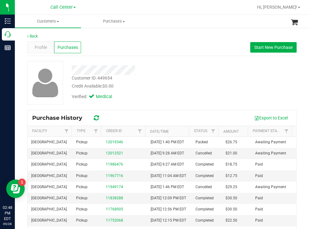
click at [199, 78] on div "Customer ID: 449654 Credit Available: $0.00" at bounding box center [137, 82] width 140 height 15
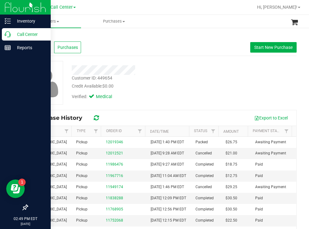
click at [22, 33] on p "Call Center" at bounding box center [29, 34] width 37 height 7
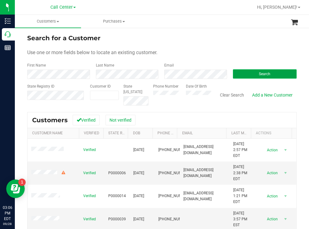
click at [238, 77] on button "Search" at bounding box center [265, 73] width 64 height 9
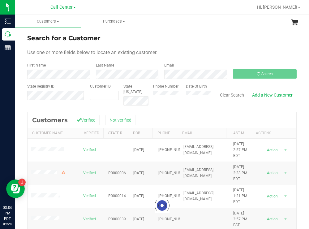
drag, startPoint x: 213, startPoint y: 29, endPoint x: 210, endPoint y: 27, distance: 4.2
click at [213, 29] on div "Search for a Customer Use one or more fields below to locate an existing custom…" at bounding box center [162, 166] width 294 height 278
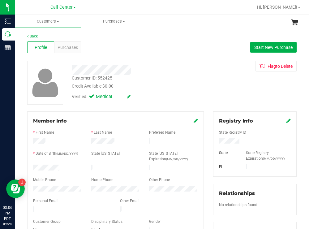
click at [33, 167] on div at bounding box center [57, 168] width 58 height 7
drag, startPoint x: 239, startPoint y: 141, endPoint x: 212, endPoint y: 141, distance: 27.3
click at [215, 141] on div at bounding box center [255, 141] width 81 height 7
drag, startPoint x: 140, startPoint y: 100, endPoint x: 128, endPoint y: 82, distance: 22.2
click at [140, 100] on div "Verified: Medical" at bounding box center [137, 96] width 140 height 14
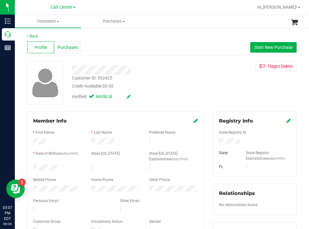
click at [68, 46] on span "Purchases" at bounding box center [68, 47] width 20 height 7
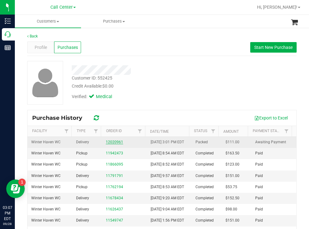
click at [110, 144] on link "12020961" at bounding box center [114, 142] width 17 height 4
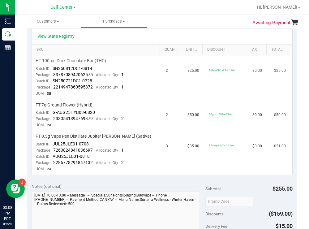
scroll to position [93, 0]
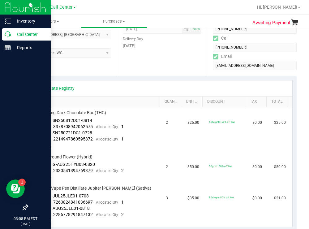
click at [23, 37] on p "Call Center" at bounding box center [29, 34] width 37 height 7
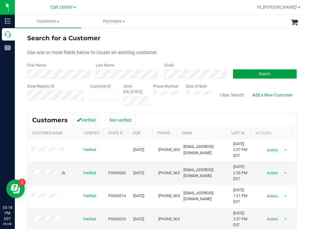
click at [243, 76] on button "Search" at bounding box center [265, 73] width 64 height 9
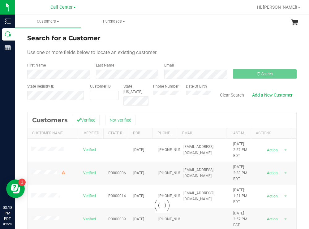
click at [218, 35] on div "Search for a Customer" at bounding box center [162, 37] width 270 height 9
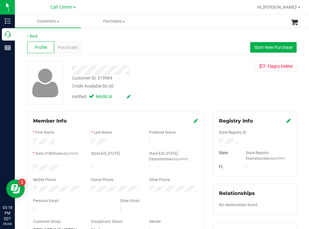
drag, startPoint x: 68, startPoint y: 164, endPoint x: 32, endPoint y: 165, distance: 36.2
click at [32, 165] on div at bounding box center [57, 168] width 58 height 7
drag, startPoint x: 241, startPoint y: 141, endPoint x: 211, endPoint y: 141, distance: 29.4
click at [215, 141] on div at bounding box center [255, 141] width 81 height 7
click at [216, 77] on div "Customer ID: 319984 Credit Available: $0.00 Verified: Medical Flag to Delete" at bounding box center [162, 83] width 279 height 44
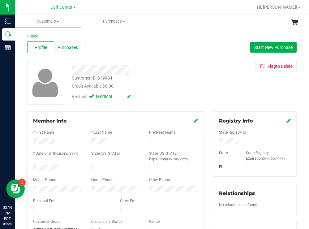
click at [73, 48] on span "Purchases" at bounding box center [68, 47] width 20 height 7
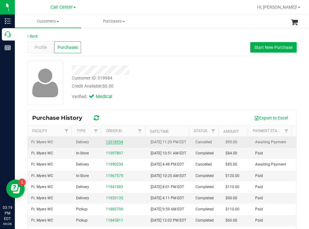
click at [112, 144] on link "12018554" at bounding box center [114, 142] width 17 height 4
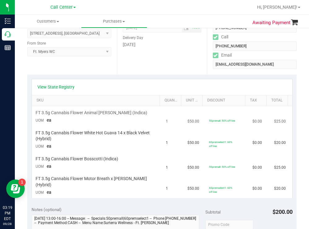
scroll to position [93, 0]
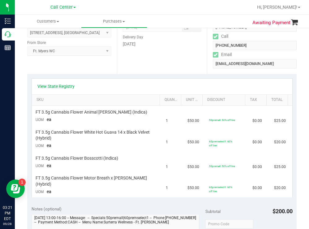
click at [166, 63] on div "Date Delivery Date 09/29/2025 Now 09/29/2025 04:00 PM Now Delivery Day Monday" at bounding box center [162, 36] width 90 height 76
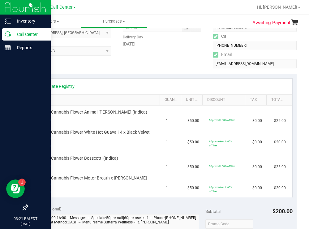
click at [31, 34] on p "Call Center" at bounding box center [29, 34] width 37 height 7
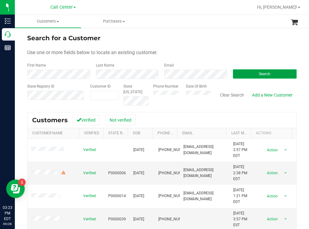
click at [244, 74] on button "Search" at bounding box center [265, 73] width 64 height 9
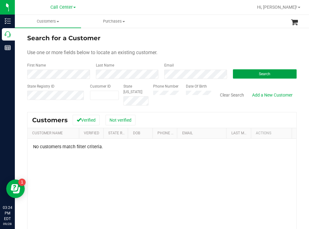
drag, startPoint x: 265, startPoint y: 73, endPoint x: 243, endPoint y: 66, distance: 22.6
click at [264, 73] on span "Search" at bounding box center [264, 74] width 11 height 4
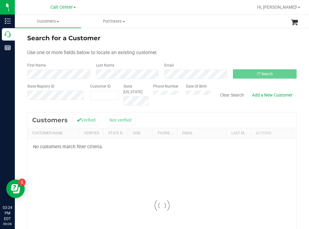
click at [181, 96] on div "Phone Number Date Of Birth" at bounding box center [180, 95] width 63 height 22
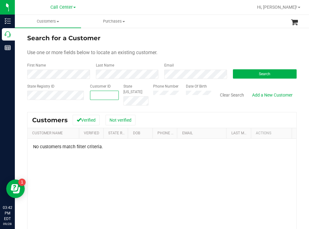
drag, startPoint x: 108, startPoint y: 94, endPoint x: 181, endPoint y: 46, distance: 87.5
click at [181, 46] on form "Search for a Customer Use one or more fields below to locate an existing custom…" at bounding box center [162, 69] width 270 height 72
drag, startPoint x: 244, startPoint y: 73, endPoint x: 209, endPoint y: 60, distance: 38.0
click at [244, 73] on button "Search" at bounding box center [265, 73] width 64 height 9
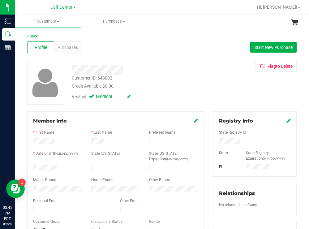
drag, startPoint x: 63, startPoint y: 166, endPoint x: 33, endPoint y: 166, distance: 30.3
click at [33, 166] on div at bounding box center [57, 168] width 58 height 7
drag, startPoint x: 239, startPoint y: 143, endPoint x: 215, endPoint y: 143, distance: 24.5
click at [215, 143] on div at bounding box center [255, 141] width 81 height 7
click at [275, 45] on span "Start New Purchase" at bounding box center [274, 47] width 38 height 5
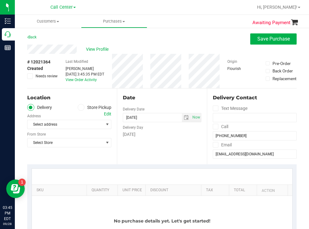
click at [164, 39] on div "Back Save Purchase" at bounding box center [162, 38] width 270 height 11
click at [84, 106] on label "Store Pickup" at bounding box center [95, 107] width 34 height 7
click at [0, 0] on input "Store Pickup" at bounding box center [0, 0] width 0 height 0
click at [62, 125] on span "Select Store" at bounding box center [66, 124] width 76 height 9
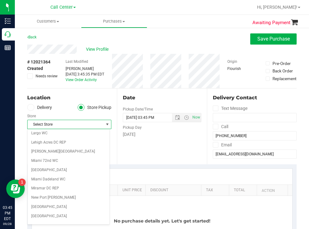
scroll to position [341, 0]
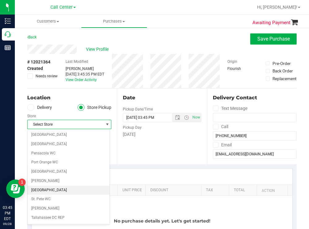
click at [52, 189] on li "[GEOGRAPHIC_DATA]" at bounding box center [69, 190] width 82 height 9
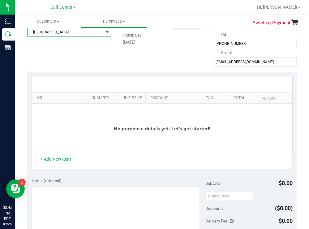
scroll to position [93, 0]
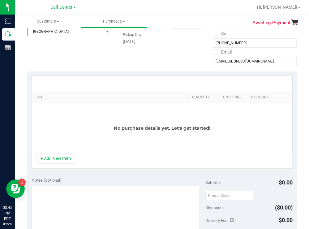
drag, startPoint x: 81, startPoint y: 98, endPoint x: 190, endPoint y: 94, distance: 108.4
click at [190, 94] on div "SKU Quantity Unit Price Discount Tax Total Action" at bounding box center [160, 97] width 256 height 11
click at [50, 163] on button "+ Add New Item" at bounding box center [56, 158] width 38 height 11
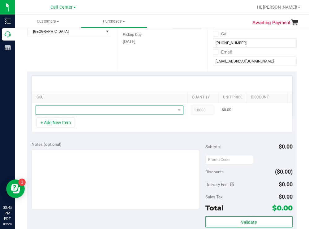
click at [64, 110] on span "NO DATA FOUND" at bounding box center [106, 110] width 140 height 9
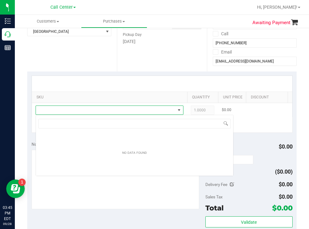
scroll to position [9, 148]
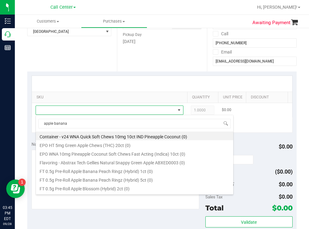
type input "apple banana p"
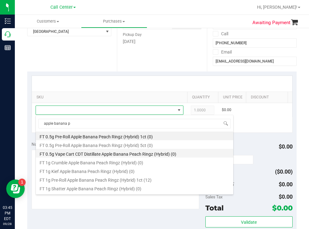
scroll to position [31, 0]
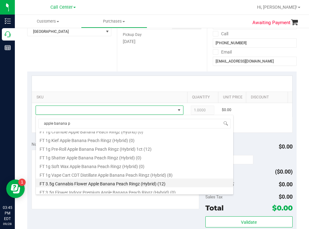
click at [132, 186] on li "FT 3.5g Cannabis Flower Apple Banana Peach Ringz (Hybrid) (12)" at bounding box center [135, 183] width 198 height 9
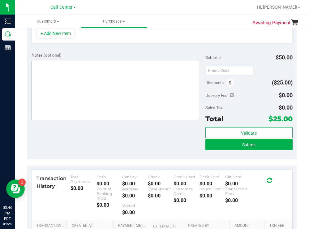
scroll to position [186, 0]
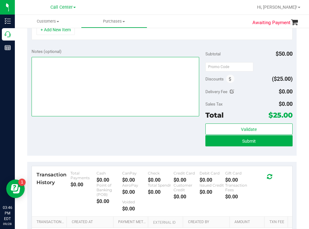
click at [109, 94] on textarea at bounding box center [116, 86] width 168 height 59
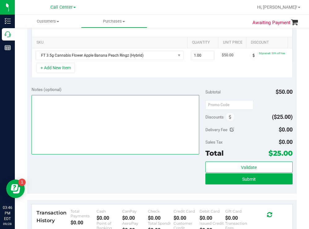
scroll to position [93, 0]
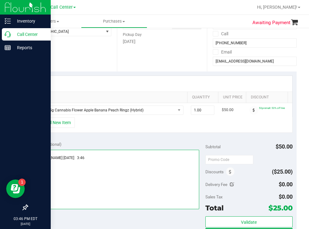
type textarea "s tampa todd 9/28 3:46"
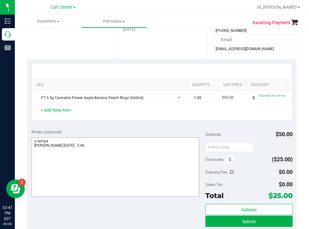
scroll to position [124, 0]
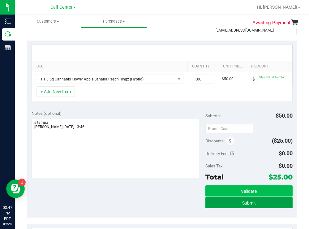
drag, startPoint x: 224, startPoint y: 205, endPoint x: 210, endPoint y: 199, distance: 15.2
click at [223, 205] on button "Submit" at bounding box center [249, 202] width 87 height 11
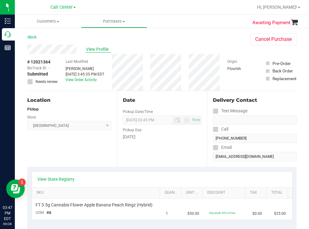
click at [102, 49] on span "View Profile" at bounding box center [98, 49] width 25 height 7
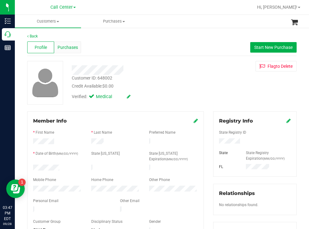
drag, startPoint x: 72, startPoint y: 47, endPoint x: 77, endPoint y: 50, distance: 4.8
click at [77, 50] on span "Purchases" at bounding box center [68, 47] width 20 height 7
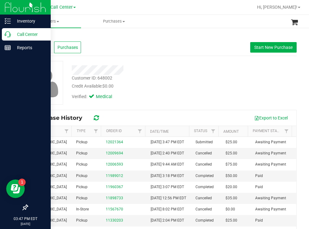
click at [30, 31] on p "Call Center" at bounding box center [29, 34] width 37 height 7
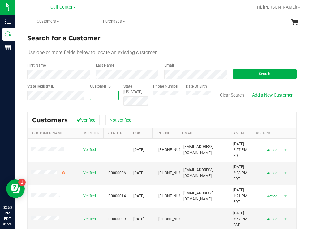
paste input "8638441579"
type input "8638441579"
click at [240, 75] on button "Search" at bounding box center [265, 73] width 64 height 9
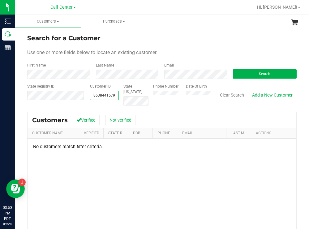
drag, startPoint x: 91, startPoint y: 95, endPoint x: 114, endPoint y: 95, distance: 22.9
click at [114, 95] on span "8638441579 8638441579" at bounding box center [104, 95] width 29 height 9
click at [247, 75] on button "Search" at bounding box center [265, 73] width 64 height 9
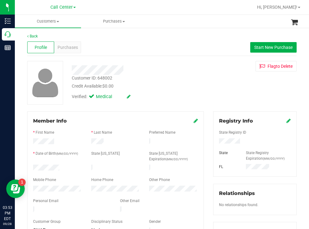
click at [34, 168] on div at bounding box center [57, 168] width 58 height 7
click at [216, 143] on div at bounding box center [255, 141] width 81 height 7
drag, startPoint x: 161, startPoint y: 92, endPoint x: 157, endPoint y: 89, distance: 5.5
click at [161, 92] on div "Verified: Medical" at bounding box center [137, 96] width 140 height 14
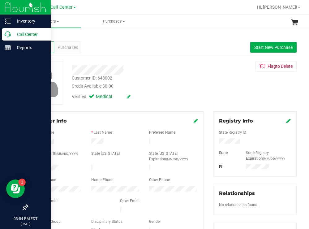
click at [29, 36] on p "Call Center" at bounding box center [29, 34] width 37 height 7
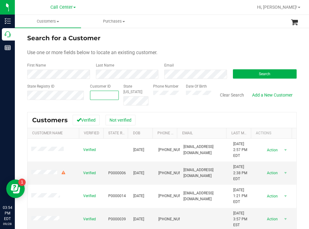
paste input "295704"
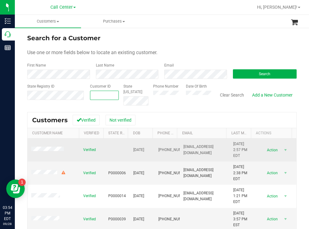
type input "295704"
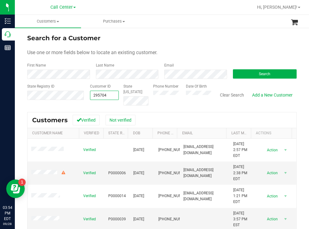
type input "295704"
click at [238, 76] on button "Search" at bounding box center [265, 73] width 64 height 9
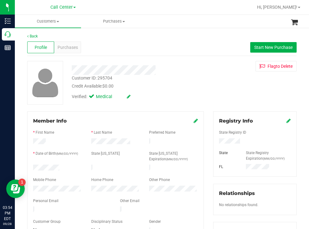
drag, startPoint x: 218, startPoint y: 84, endPoint x: 213, endPoint y: 84, distance: 4.6
click at [217, 84] on div "Customer ID: 295704 Credit Available: $0.00 Verified: Medical Flag to Delete" at bounding box center [162, 83] width 279 height 44
drag, startPoint x: 64, startPoint y: 169, endPoint x: 31, endPoint y: 168, distance: 33.1
click at [31, 168] on div at bounding box center [57, 168] width 58 height 7
click at [217, 139] on div at bounding box center [255, 141] width 81 height 7
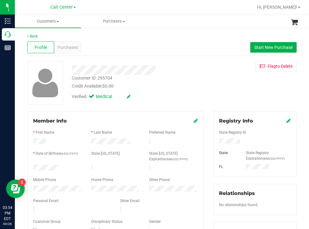
click at [165, 101] on div "Verified: Medical" at bounding box center [137, 96] width 140 height 14
click at [63, 45] on span "Purchases" at bounding box center [68, 47] width 20 height 7
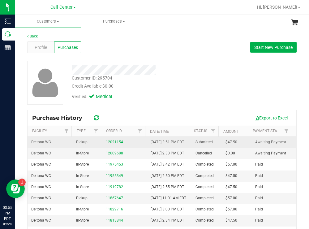
click at [113, 144] on link "12021154" at bounding box center [114, 142] width 17 height 4
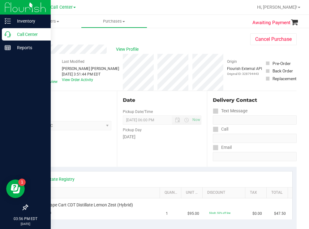
click at [17, 33] on p "Call Center" at bounding box center [29, 34] width 37 height 7
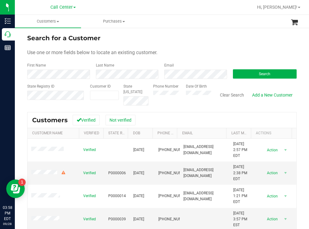
click at [251, 69] on div "Search" at bounding box center [263, 71] width 69 height 16
click at [247, 71] on button "Search" at bounding box center [265, 73] width 64 height 9
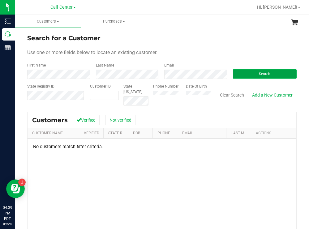
drag, startPoint x: 234, startPoint y: 73, endPoint x: 203, endPoint y: 64, distance: 31.9
click at [234, 72] on button "Search" at bounding box center [265, 73] width 64 height 9
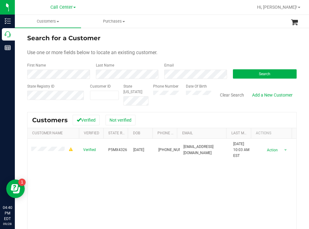
click at [179, 30] on div "Search for a Customer Use one or more fields below to locate an existing custom…" at bounding box center [162, 166] width 294 height 278
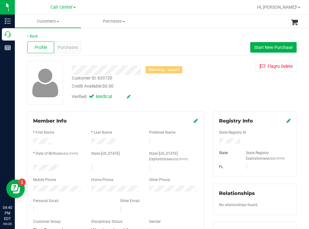
drag, startPoint x: 66, startPoint y: 166, endPoint x: 29, endPoint y: 166, distance: 36.5
click at [29, 166] on div at bounding box center [57, 168] width 58 height 7
drag, startPoint x: 246, startPoint y: 142, endPoint x: 212, endPoint y: 141, distance: 33.4
click at [215, 141] on div at bounding box center [255, 141] width 81 height 7
click at [185, 89] on div "Credit Available: $0.00" at bounding box center [137, 86] width 130 height 7
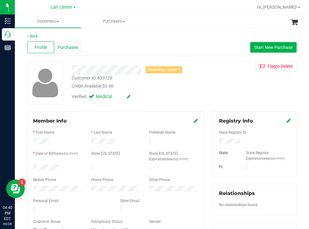
click at [71, 46] on span "Purchases" at bounding box center [68, 47] width 20 height 7
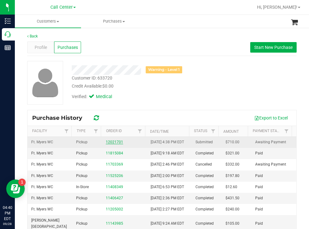
click at [111, 143] on link "12021701" at bounding box center [114, 142] width 17 height 4
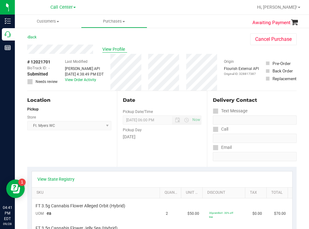
click at [115, 50] on span "View Profile" at bounding box center [114, 49] width 25 height 7
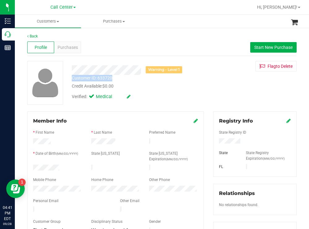
drag, startPoint x: 120, startPoint y: 78, endPoint x: 67, endPoint y: 77, distance: 52.0
click at [67, 77] on div "Customer ID: 633720 Credit Available: $0.00" at bounding box center [137, 82] width 140 height 15
copy div "Customer ID: 633720"
click at [70, 46] on span "Purchases" at bounding box center [68, 47] width 20 height 7
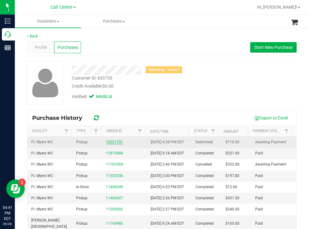
click at [113, 144] on link "12021701" at bounding box center [114, 142] width 17 height 4
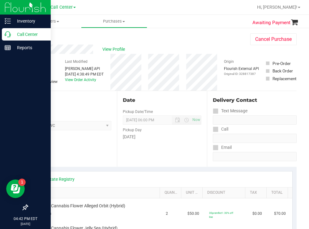
click at [32, 32] on p "Call Center" at bounding box center [29, 34] width 37 height 7
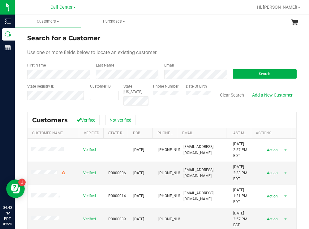
click at [211, 43] on form "Search for a Customer Use one or more fields below to locate an existing custom…" at bounding box center [162, 69] width 270 height 72
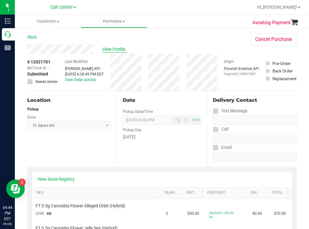
click at [120, 50] on span "View Profile" at bounding box center [114, 49] width 25 height 7
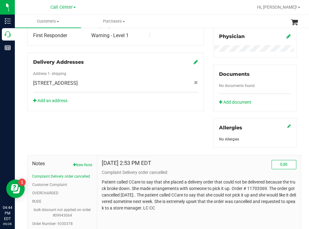
scroll to position [228, 0]
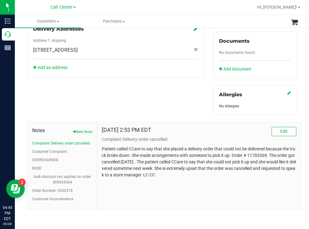
click at [41, 168] on li "RUDE" at bounding box center [62, 169] width 60 height 6
click at [40, 168] on button "RUDE" at bounding box center [36, 169] width 9 height 6
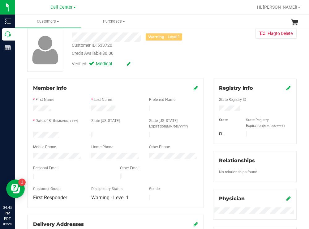
scroll to position [0, 0]
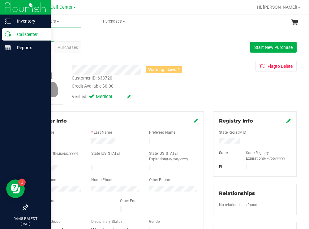
click at [20, 34] on p "Call Center" at bounding box center [29, 34] width 37 height 7
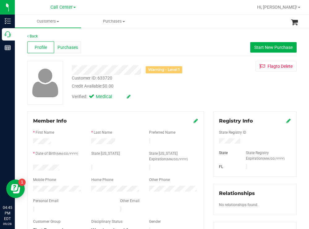
click at [74, 45] on span "Purchases" at bounding box center [68, 47] width 20 height 7
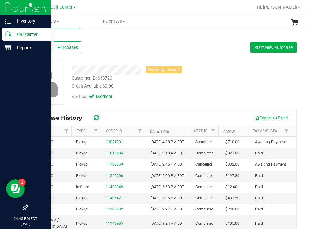
click at [28, 35] on p "Call Center" at bounding box center [29, 34] width 37 height 7
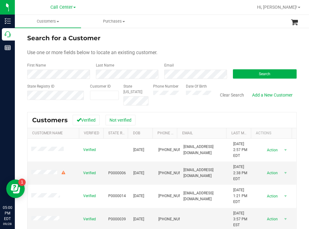
drag, startPoint x: 208, startPoint y: 31, endPoint x: 199, endPoint y: 29, distance: 9.2
click at [207, 31] on div "Search for a Customer Use one or more fields below to locate an existing custom…" at bounding box center [162, 166] width 294 height 278
click at [289, 6] on span "Hi, [PERSON_NAME]!" at bounding box center [277, 7] width 40 height 5
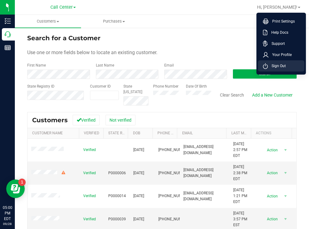
click at [282, 65] on span "Sign Out" at bounding box center [277, 66] width 18 height 6
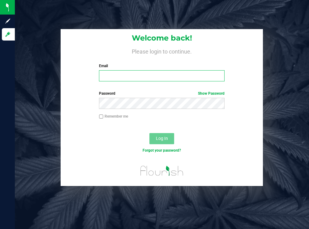
type input "tmather@liveparallel.com"
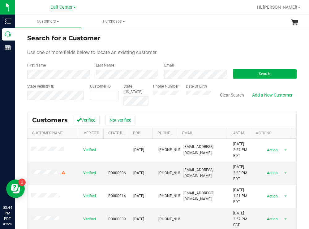
click at [70, 8] on span "Call Center" at bounding box center [61, 8] width 22 height 6
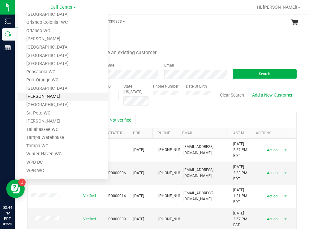
scroll to position [231, 0]
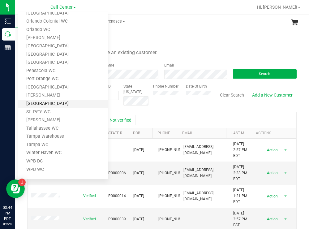
click at [50, 105] on link "[GEOGRAPHIC_DATA]" at bounding box center [63, 104] width 90 height 8
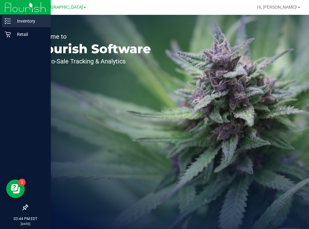
click at [15, 20] on p "Inventory" at bounding box center [29, 20] width 37 height 7
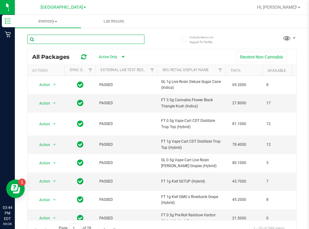
click at [76, 40] on input "text" at bounding box center [85, 39] width 117 height 9
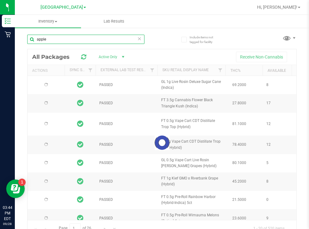
type input "apple"
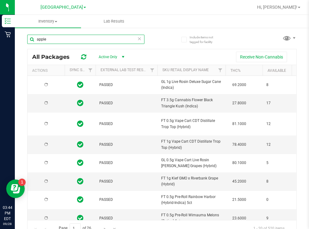
type input "2026-03-16"
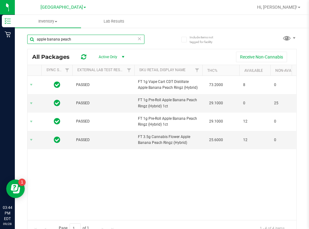
scroll to position [0, 84]
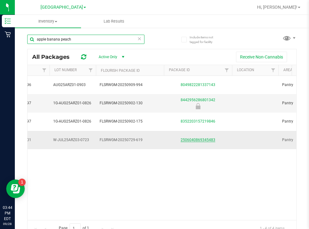
type input "apple banana peach"
click at [199, 140] on link "2506040869345483" at bounding box center [198, 140] width 35 height 4
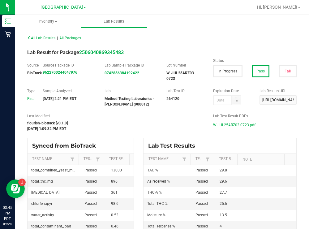
click at [231, 126] on span "W-JUL25ARZ03-0723.pdf" at bounding box center [234, 124] width 42 height 9
